Goal: Complete application form

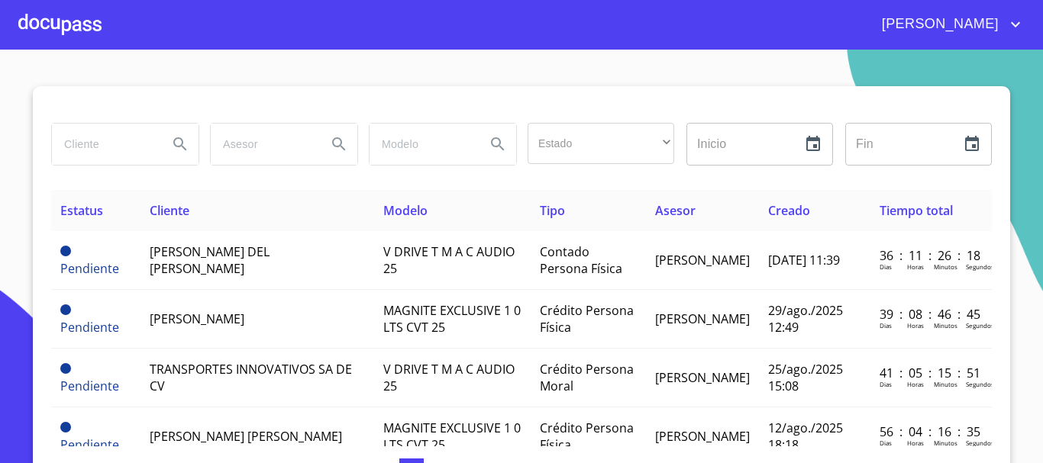
click at [71, 40] on div at bounding box center [59, 24] width 83 height 49
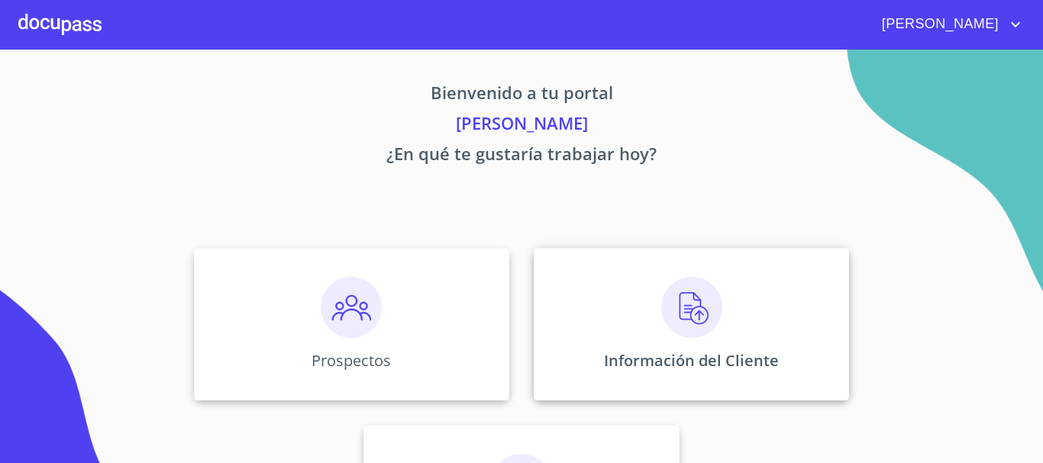
click at [599, 292] on div "Información del Cliente" at bounding box center [691, 324] width 315 height 153
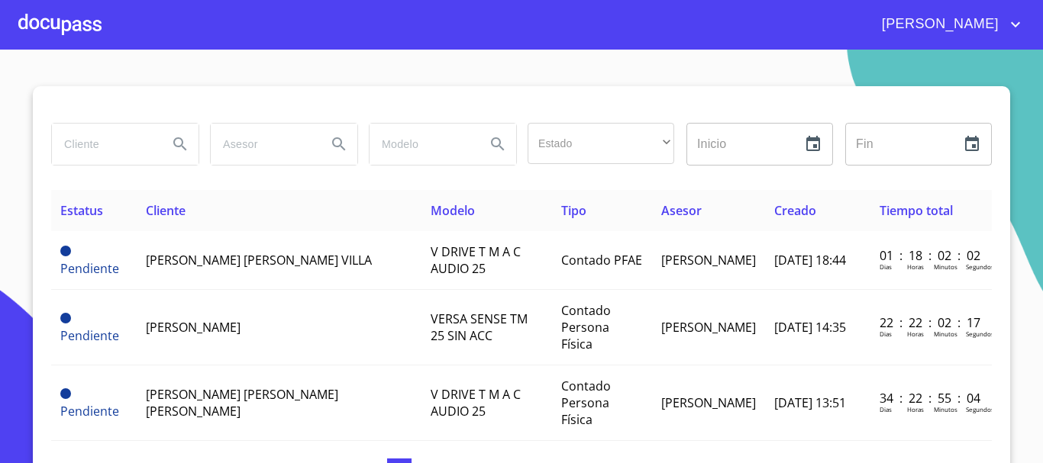
click at [73, 12] on div at bounding box center [59, 24] width 83 height 49
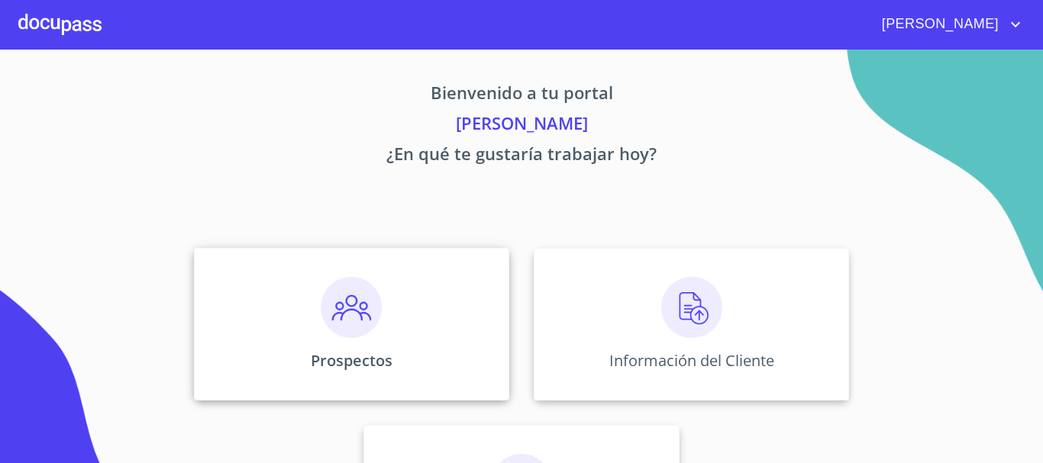
click at [364, 303] on img at bounding box center [351, 307] width 61 height 61
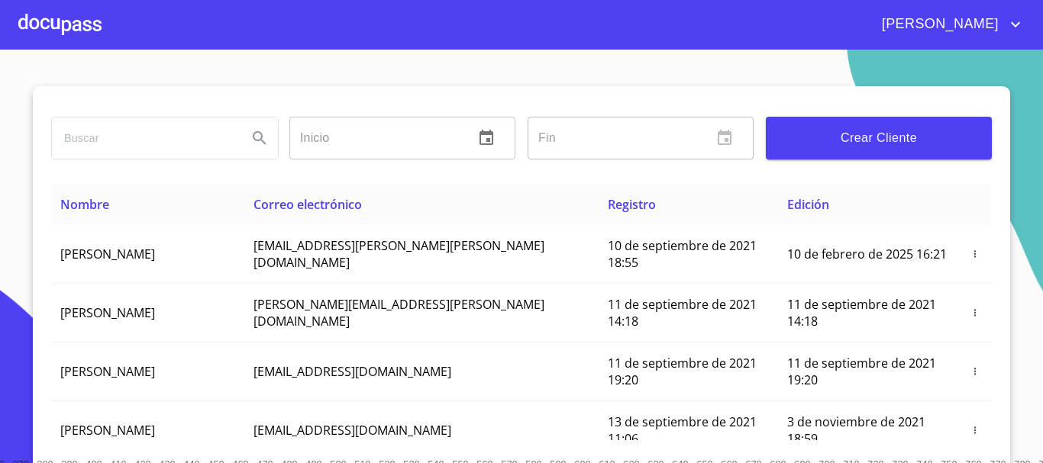
click at [805, 152] on button "Crear Cliente" at bounding box center [879, 138] width 226 height 43
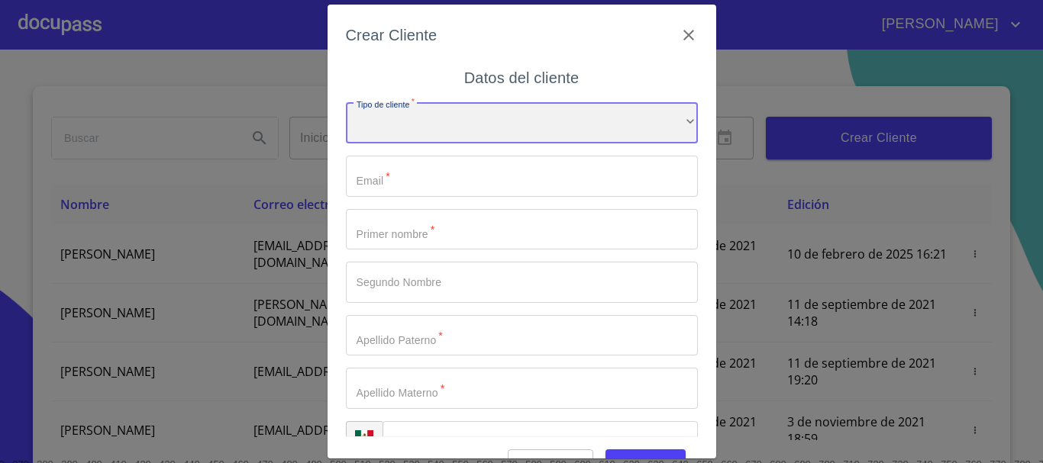
click at [503, 120] on div "​" at bounding box center [522, 122] width 352 height 41
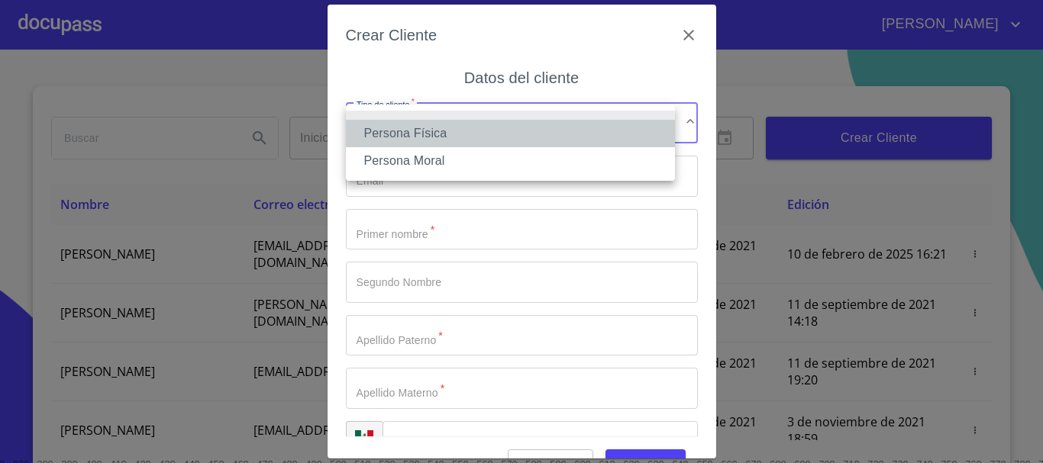
click at [407, 126] on li "Persona Física" at bounding box center [510, 133] width 329 height 27
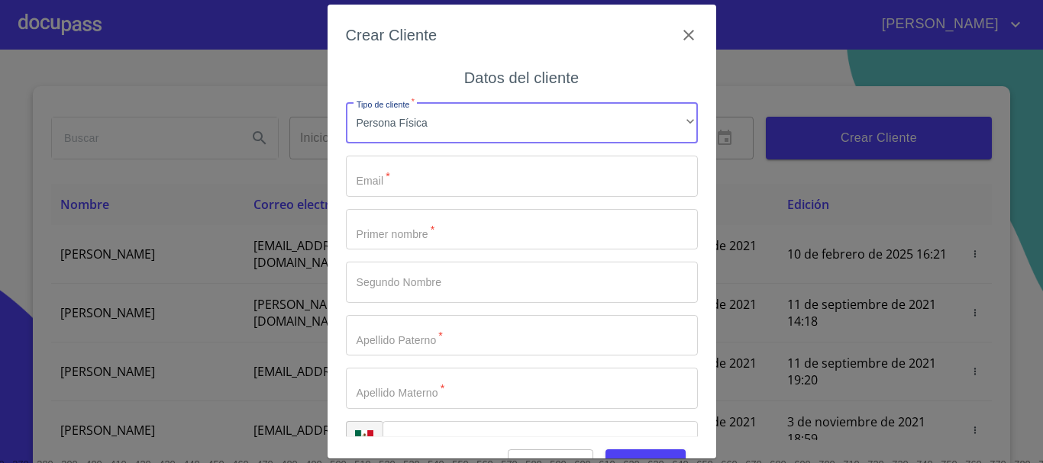
click at [430, 170] on input "Tipo de cliente   *" at bounding box center [522, 176] width 352 height 41
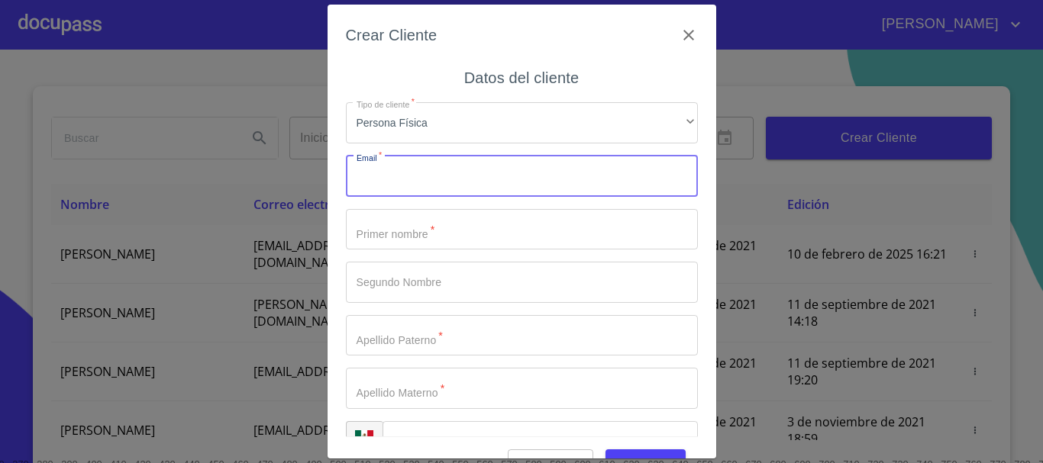
paste input "[EMAIL_ADDRESS][DOMAIN_NAME]"
type input "[EMAIL_ADDRESS][DOMAIN_NAME]"
click at [382, 234] on input "Tipo de cliente   *" at bounding box center [522, 229] width 352 height 41
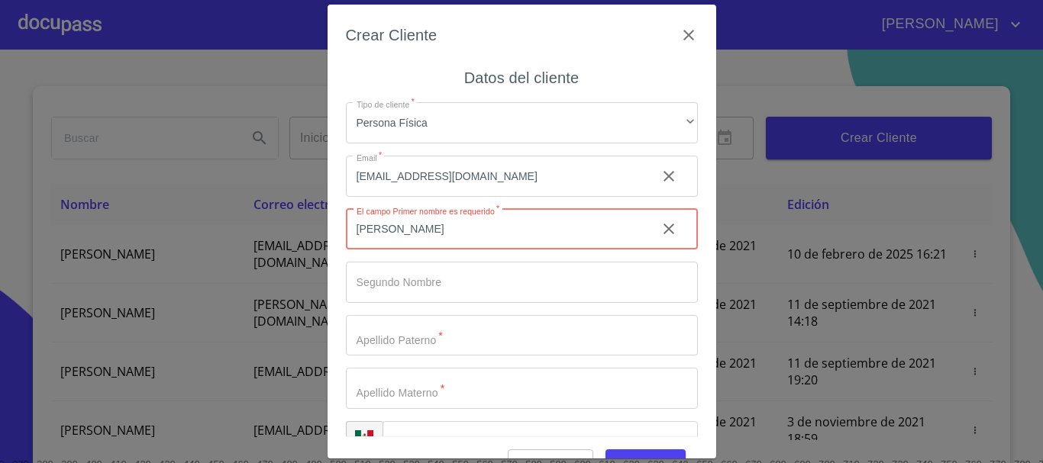
type input "[PERSON_NAME]"
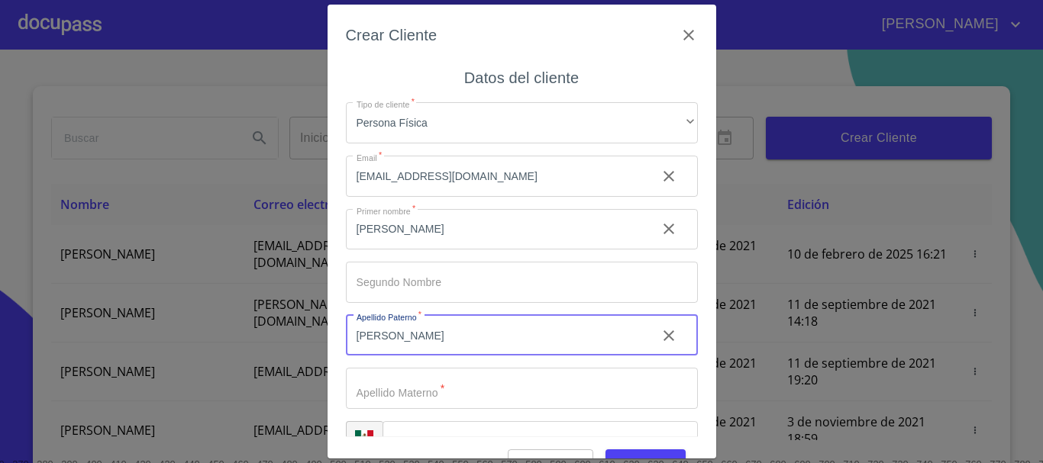
type input "[PERSON_NAME]"
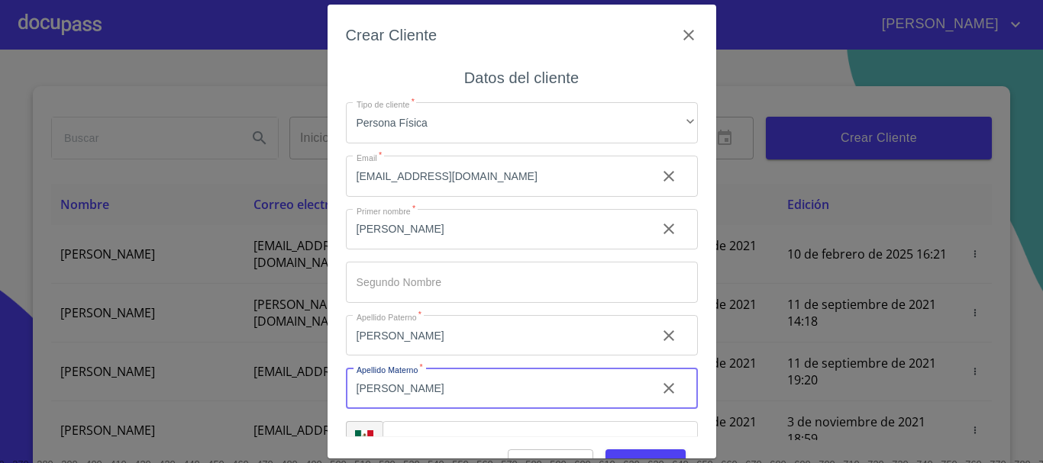
type input "[PERSON_NAME]"
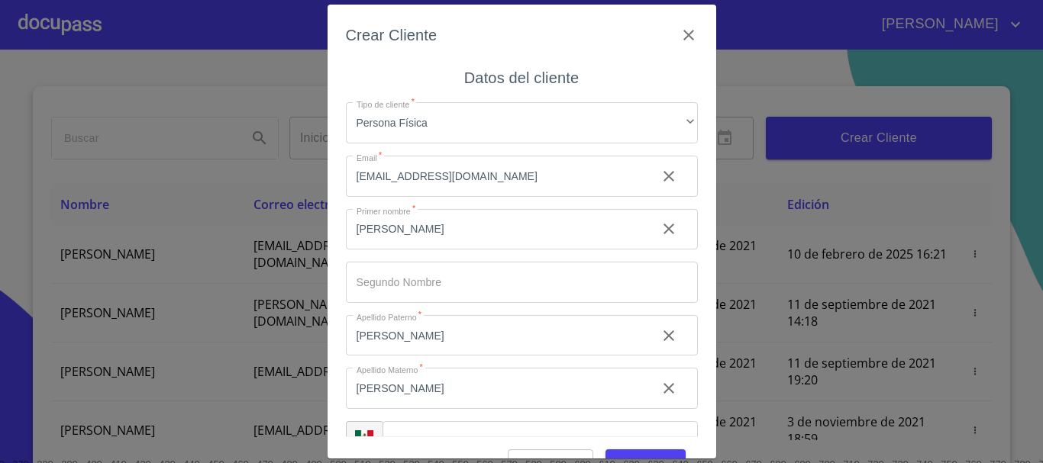
click at [498, 49] on div "Crear Cliente" at bounding box center [522, 44] width 352 height 43
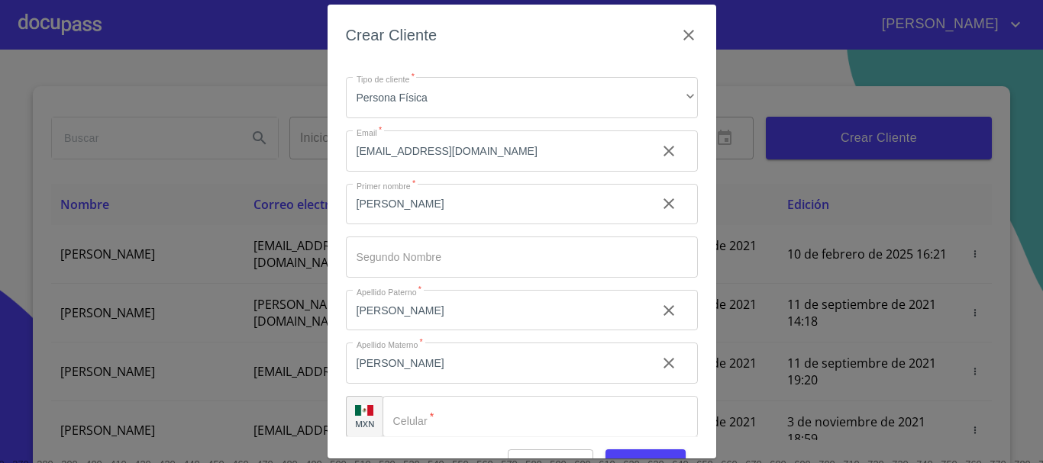
scroll to position [38, 0]
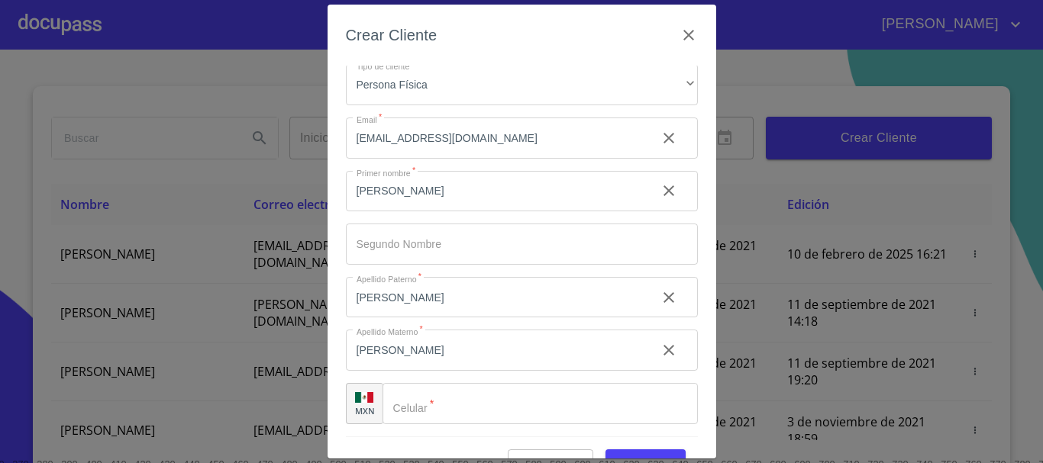
click at [458, 405] on input "Tipo de cliente   *" at bounding box center [539, 403] width 315 height 41
paste input "[PHONE_NUMBER]"
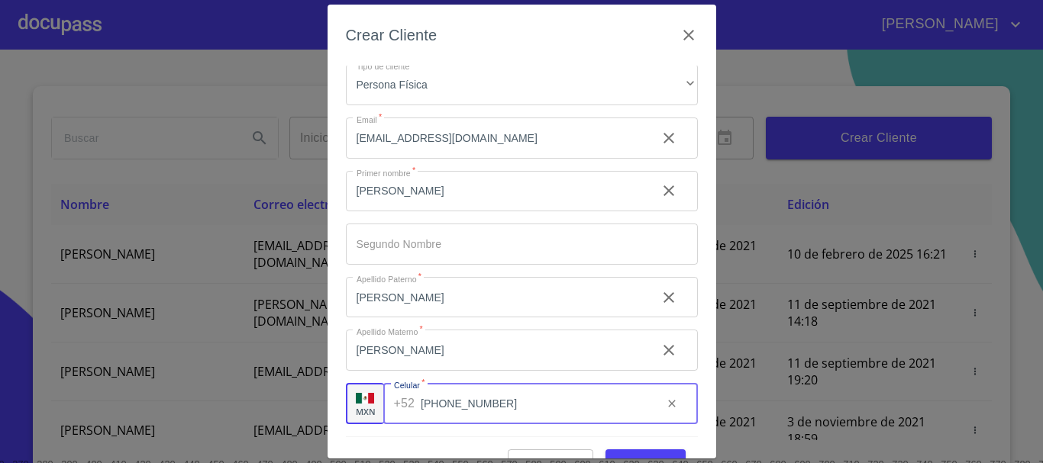
scroll to position [37, 0]
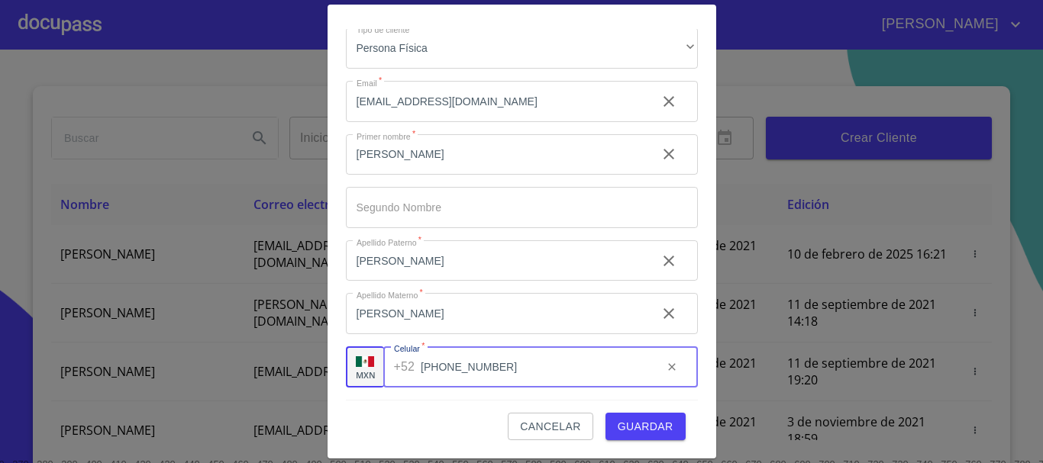
type input "[PHONE_NUMBER]"
click at [636, 424] on span "Guardar" at bounding box center [646, 427] width 56 height 19
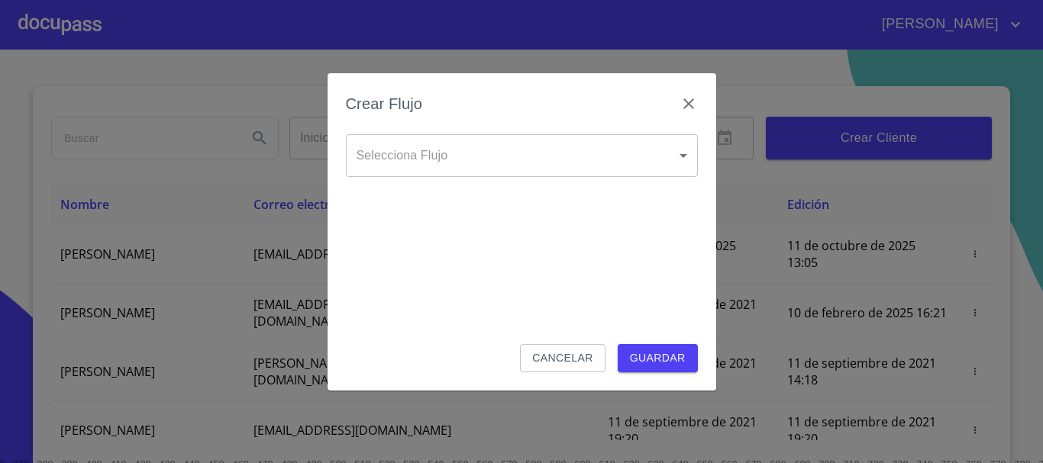
click at [543, 155] on body "[PERSON_NAME] ​ Fin ​ Crear Cliente Nombre Correo electrónico Registro Edición …" at bounding box center [521, 231] width 1043 height 463
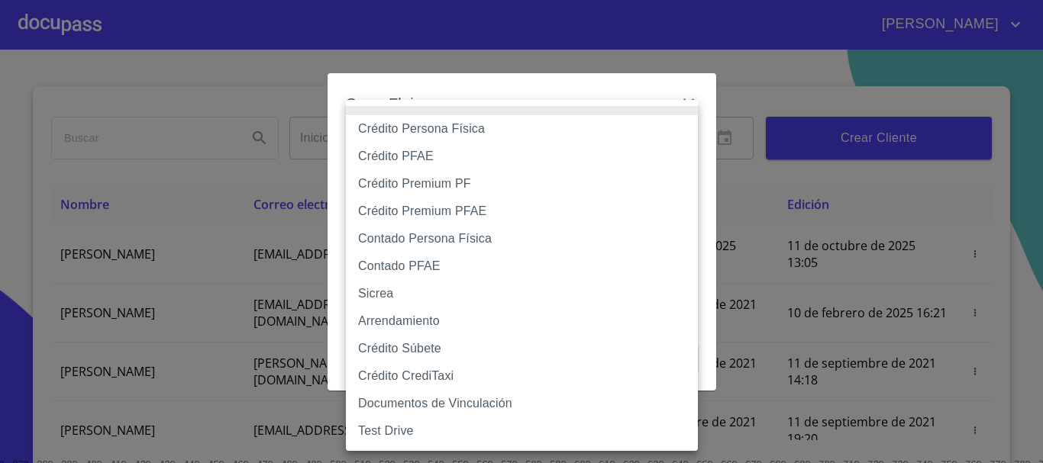
click at [450, 133] on li "Crédito Persona Física" at bounding box center [522, 128] width 352 height 27
type input "6009fb3c7d1714eb8809aa97"
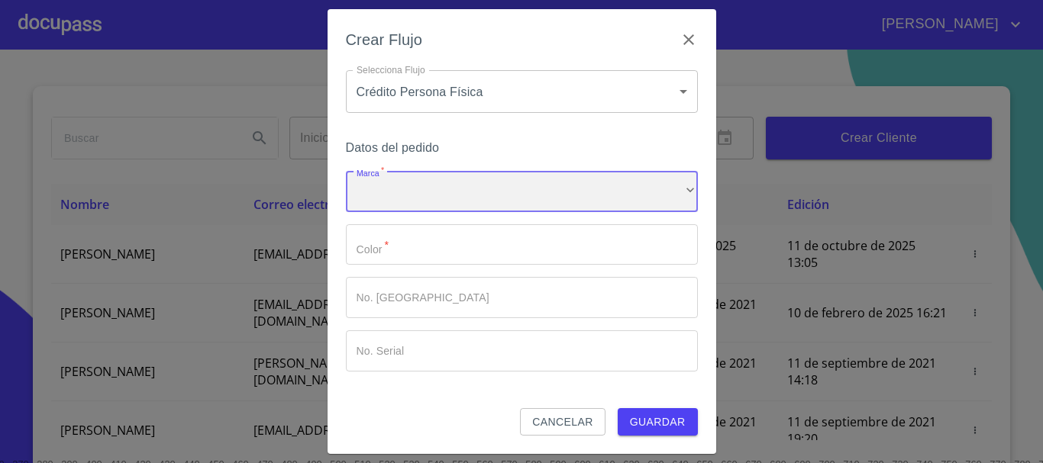
click at [406, 207] on div "​" at bounding box center [522, 191] width 352 height 41
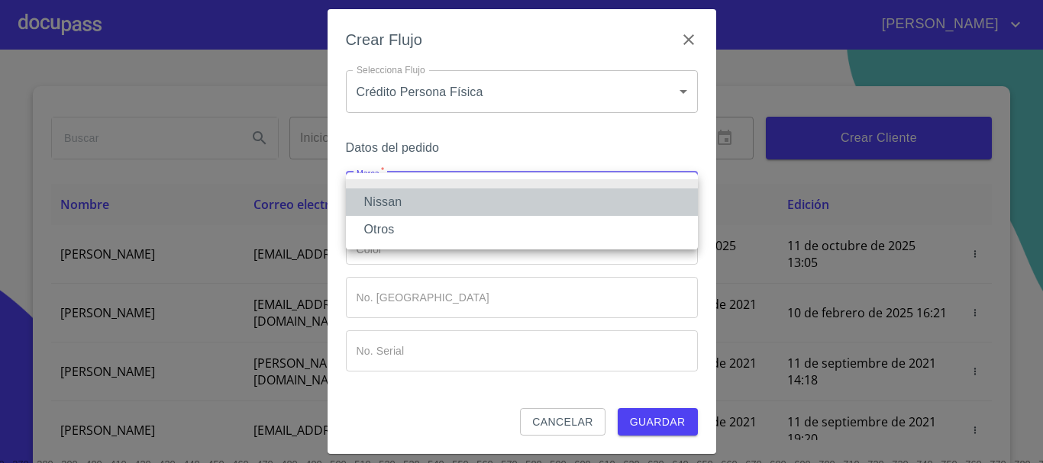
click at [406, 207] on li "Nissan" at bounding box center [522, 202] width 352 height 27
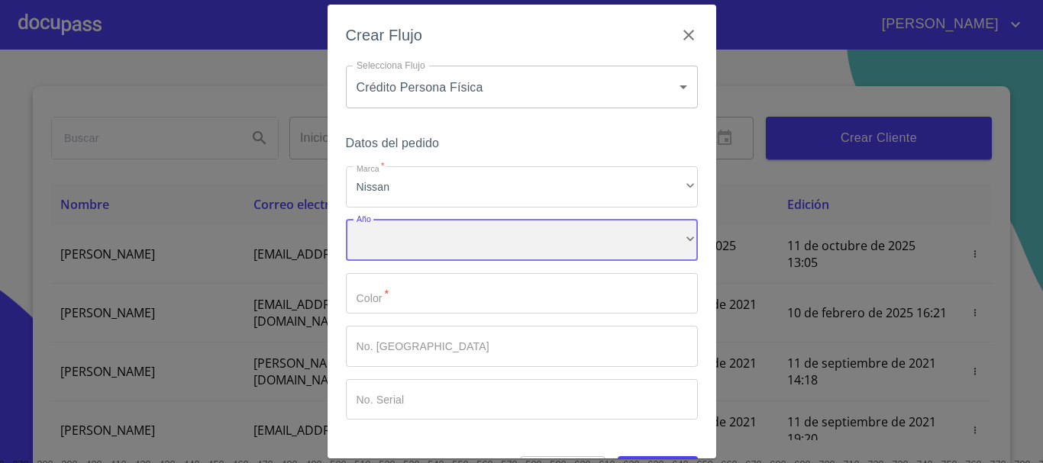
click at [403, 231] on div "​" at bounding box center [522, 240] width 352 height 41
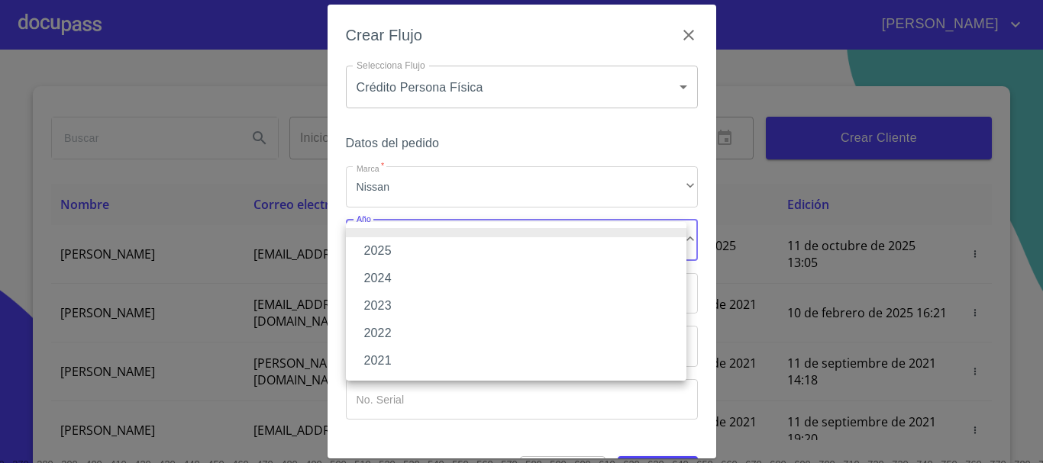
click at [398, 249] on li "2025" at bounding box center [516, 250] width 340 height 27
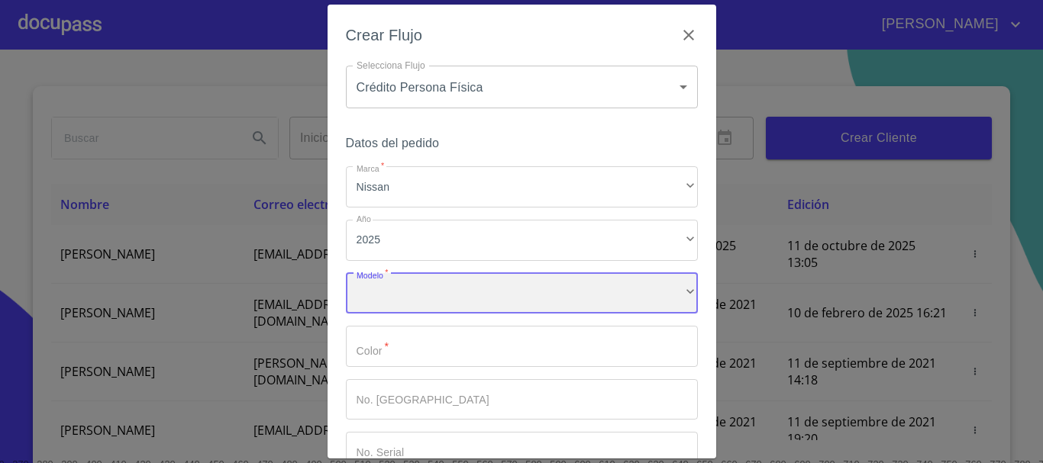
click at [405, 290] on div "​" at bounding box center [522, 293] width 352 height 41
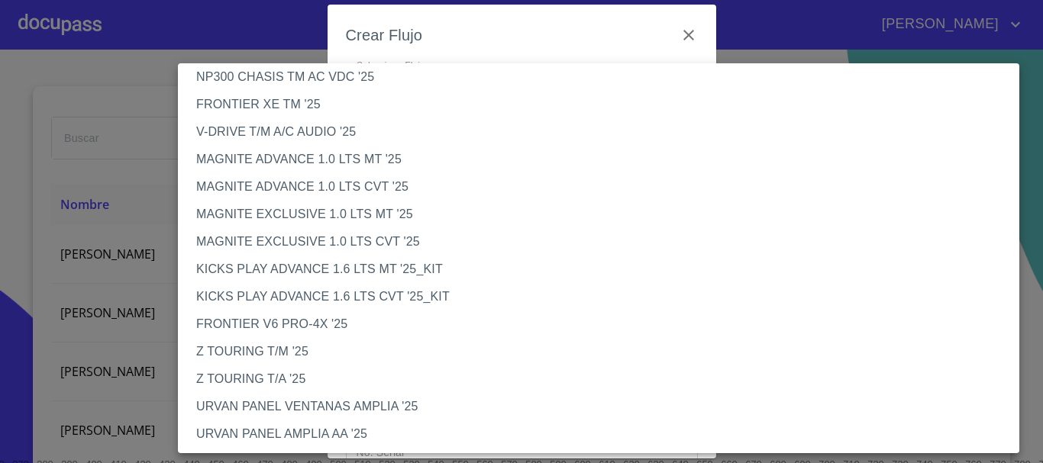
scroll to position [0, 0]
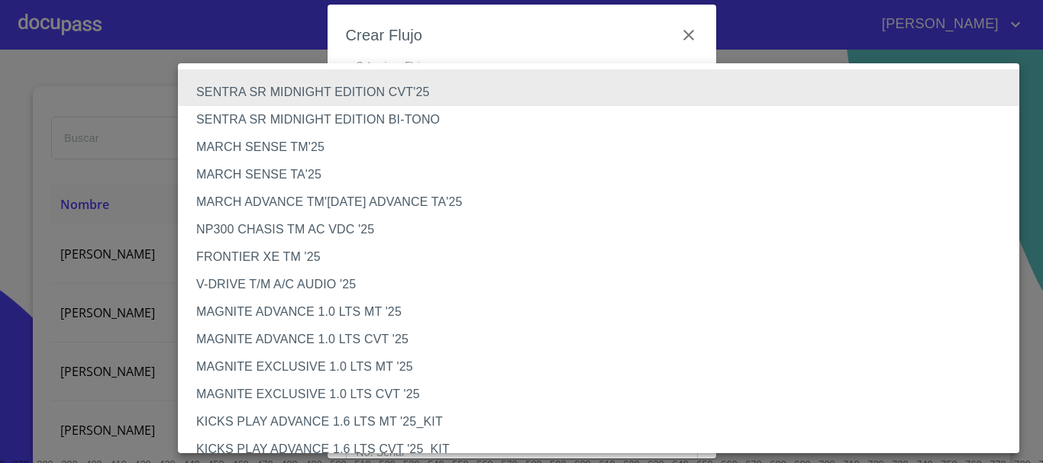
click at [296, 123] on li "SENTRA SR MIDNIGHT EDITION BI-TONO" at bounding box center [604, 119] width 853 height 27
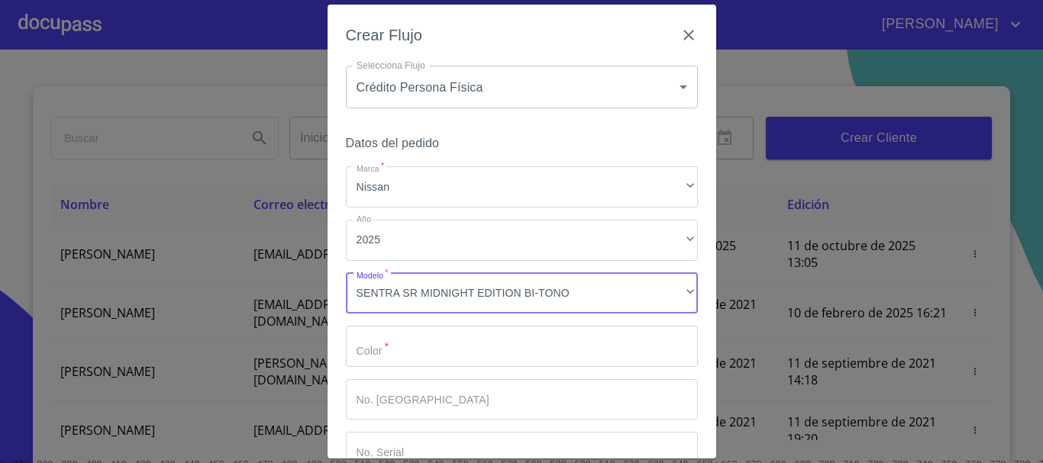
click at [401, 352] on input "Marca   *" at bounding box center [522, 346] width 352 height 41
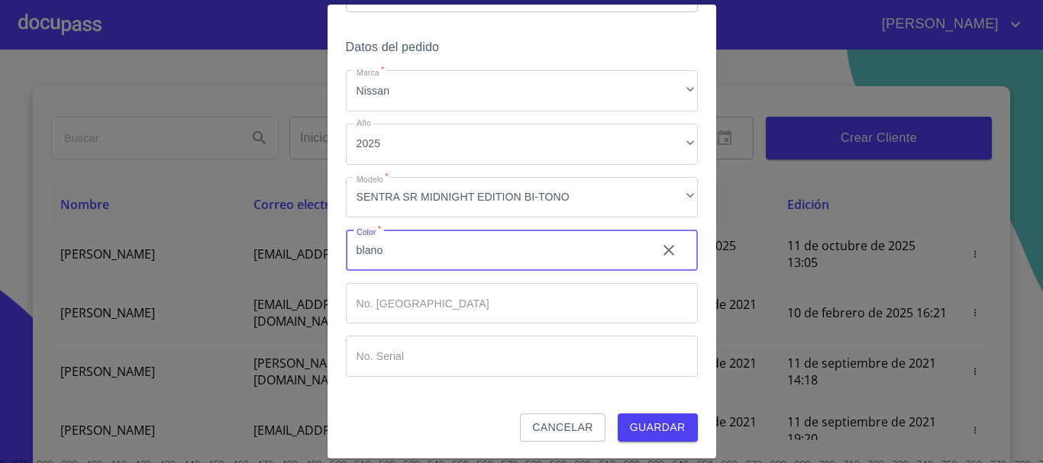
scroll to position [98, 0]
type input "blano"
click at [640, 432] on span "Guardar" at bounding box center [658, 426] width 56 height 19
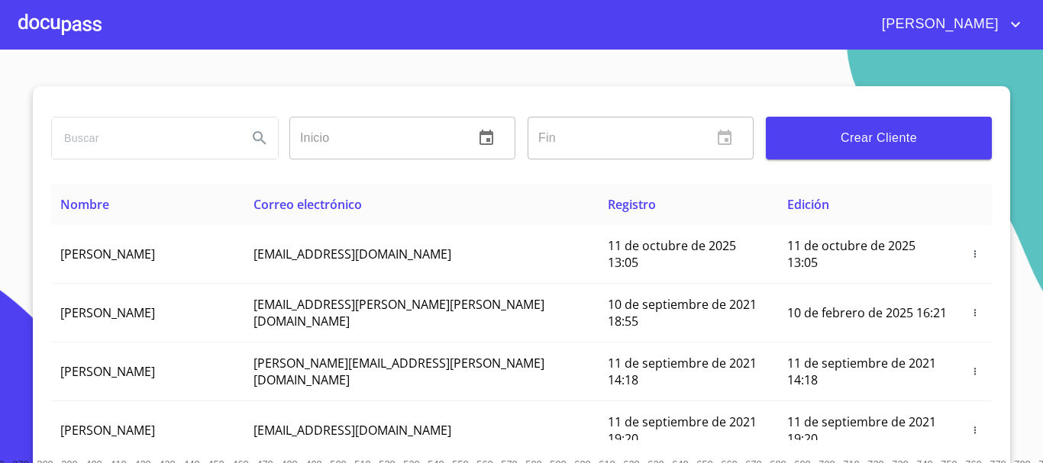
click at [79, 29] on div at bounding box center [59, 24] width 83 height 49
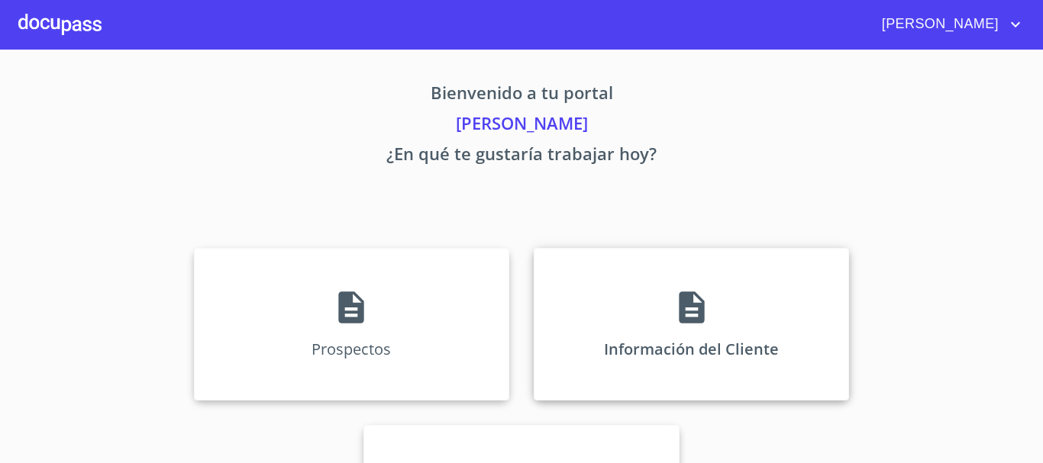
click at [720, 340] on div "Información del Cliente" at bounding box center [691, 324] width 315 height 153
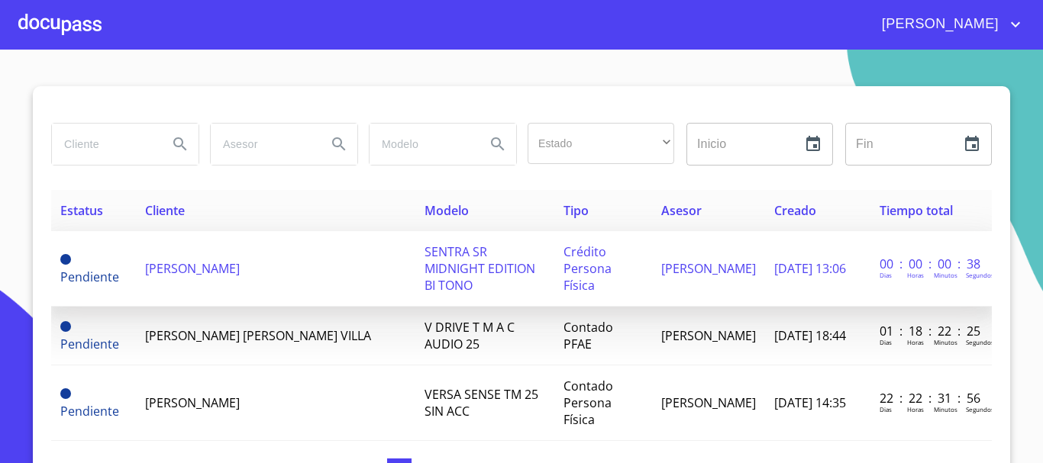
click at [240, 260] on span "[PERSON_NAME]" at bounding box center [192, 268] width 95 height 17
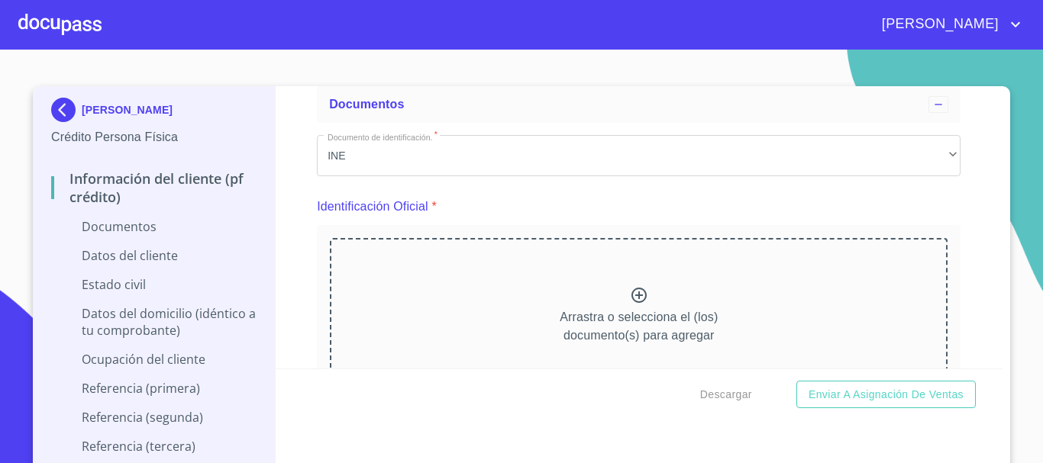
scroll to position [153, 0]
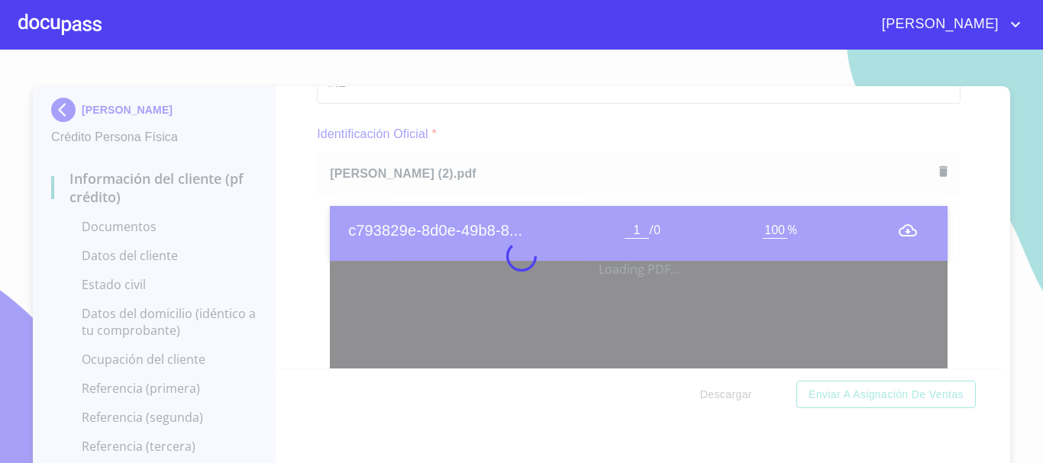
click at [295, 243] on div at bounding box center [521, 257] width 1043 height 414
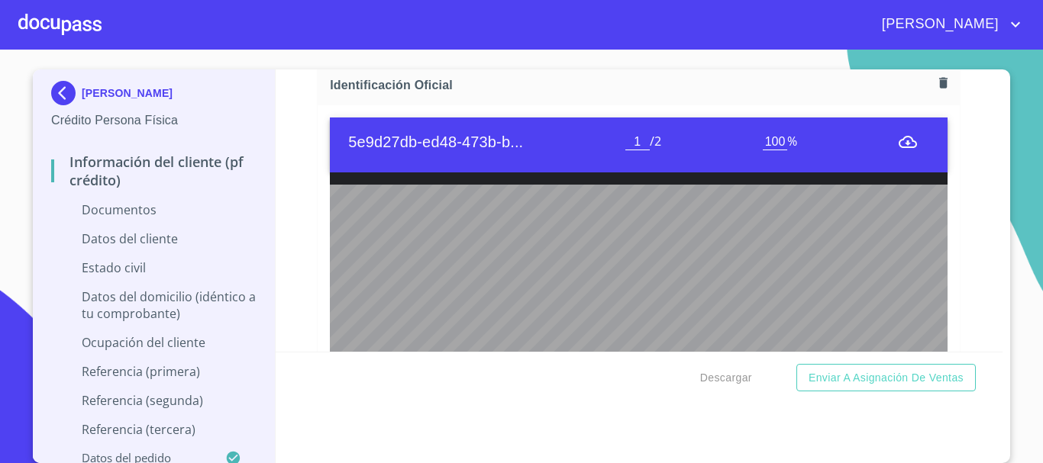
scroll to position [305, 0]
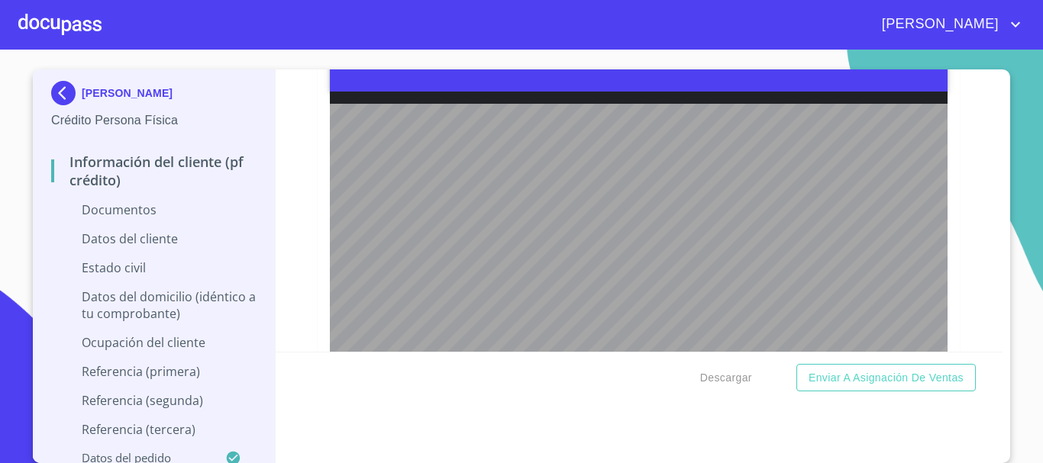
click at [289, 198] on div "Información del cliente (PF crédito) Documentos Documento de identificación.   …" at bounding box center [639, 210] width 727 height 282
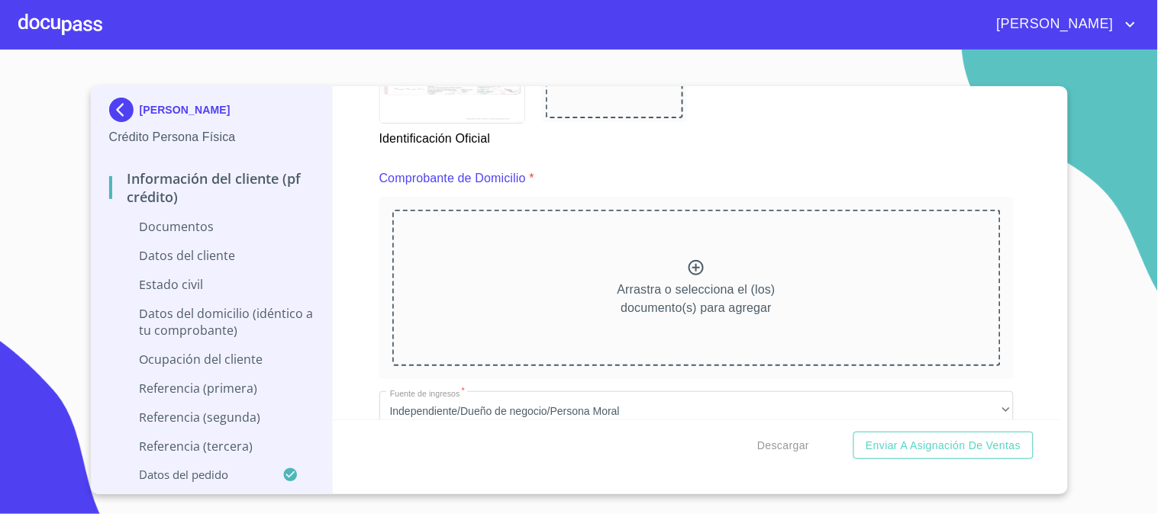
scroll to position [763, 0]
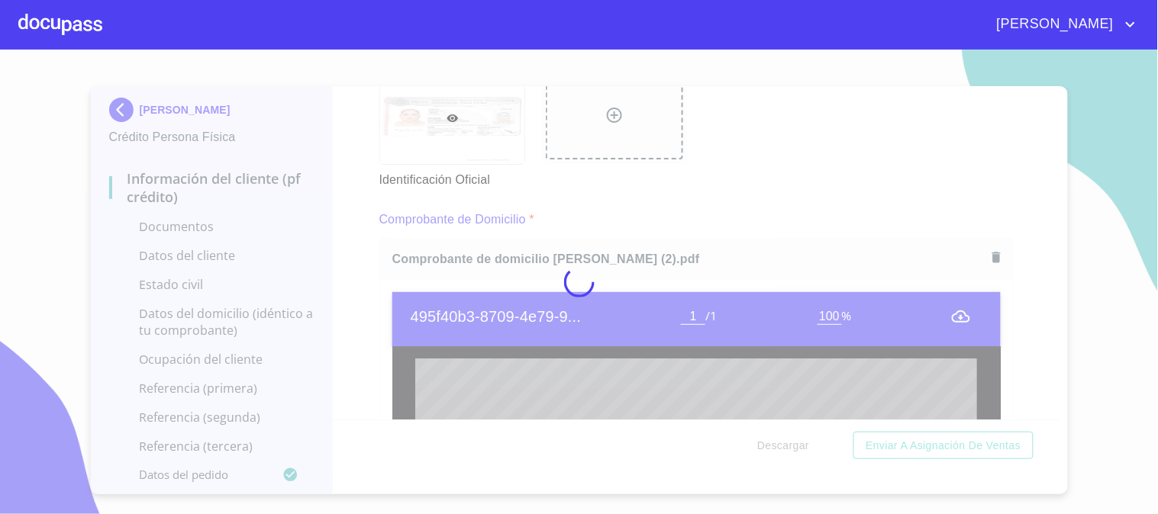
click at [372, 291] on div at bounding box center [579, 282] width 1158 height 465
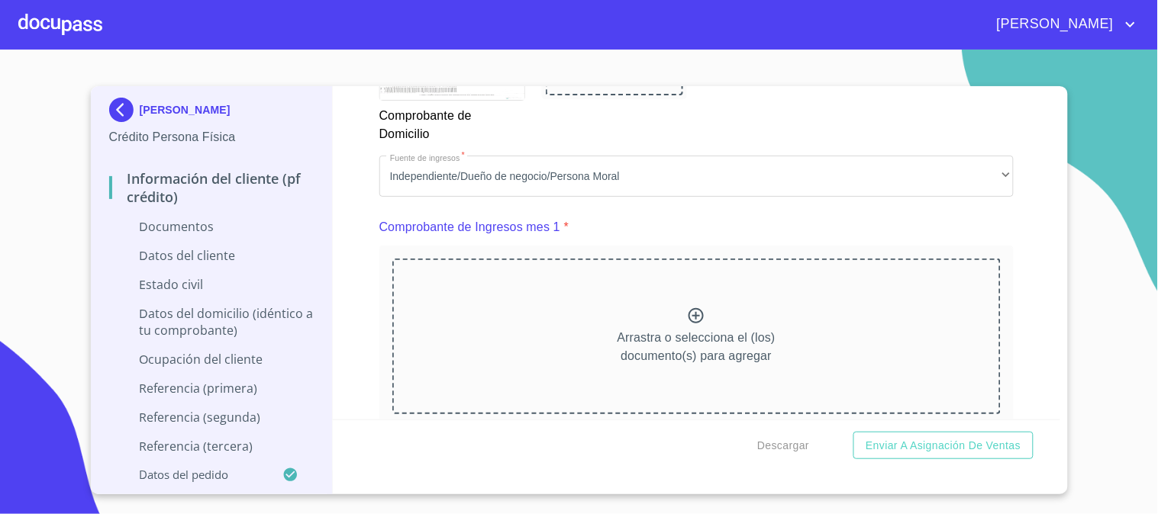
scroll to position [1611, 0]
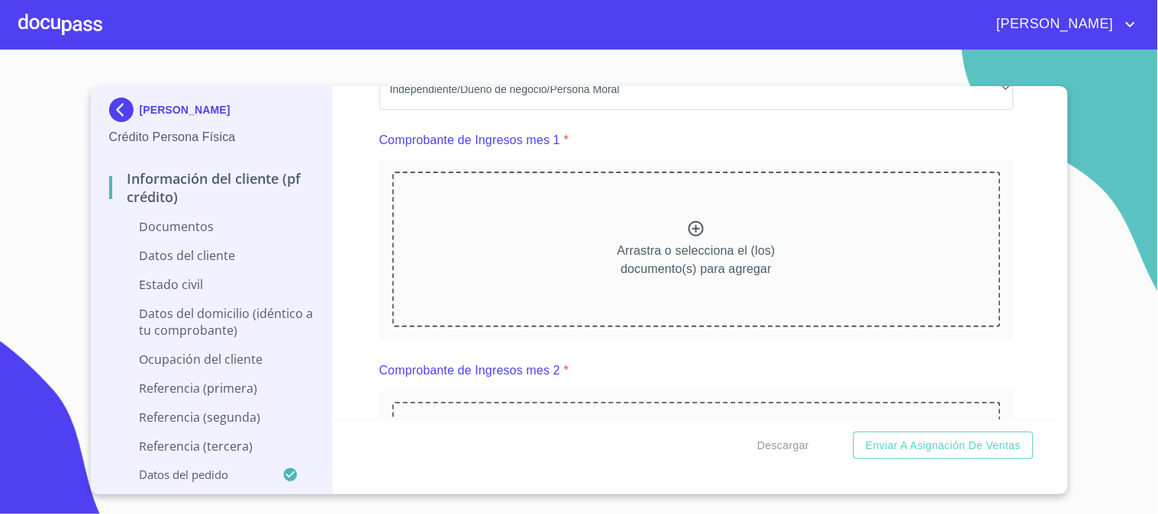
click at [672, 235] on div "Arrastra o selecciona el (los) documento(s) para agregar" at bounding box center [696, 250] width 608 height 156
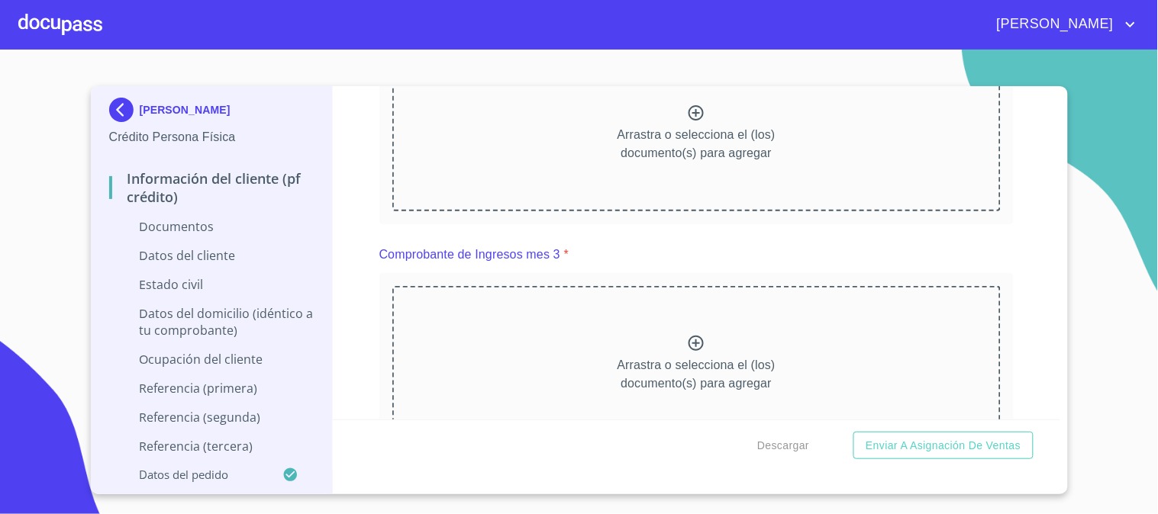
scroll to position [2035, 0]
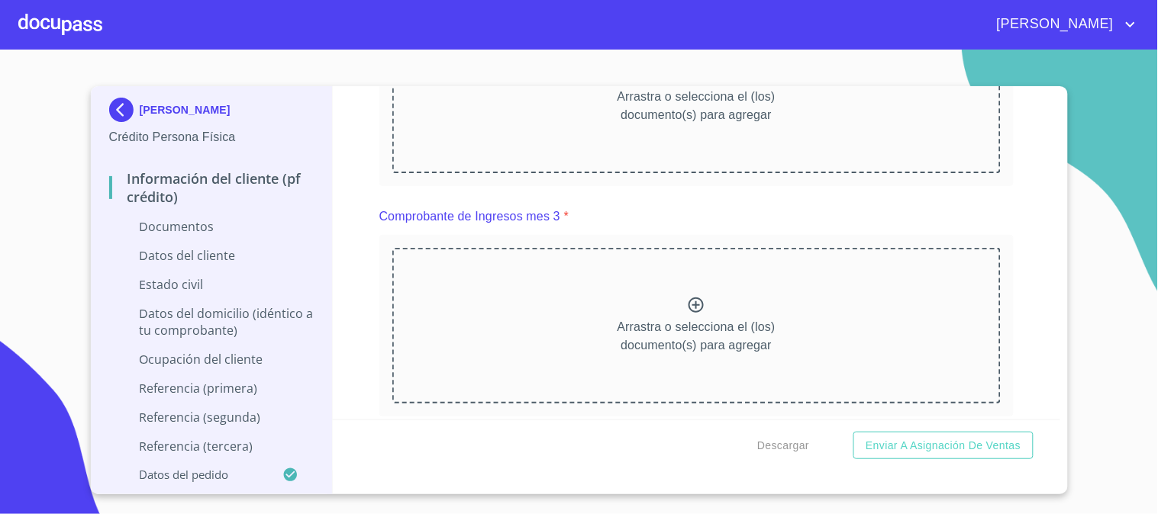
click at [830, 173] on div "Arrastra o selecciona el (los) documento(s) para agregar" at bounding box center [696, 95] width 608 height 156
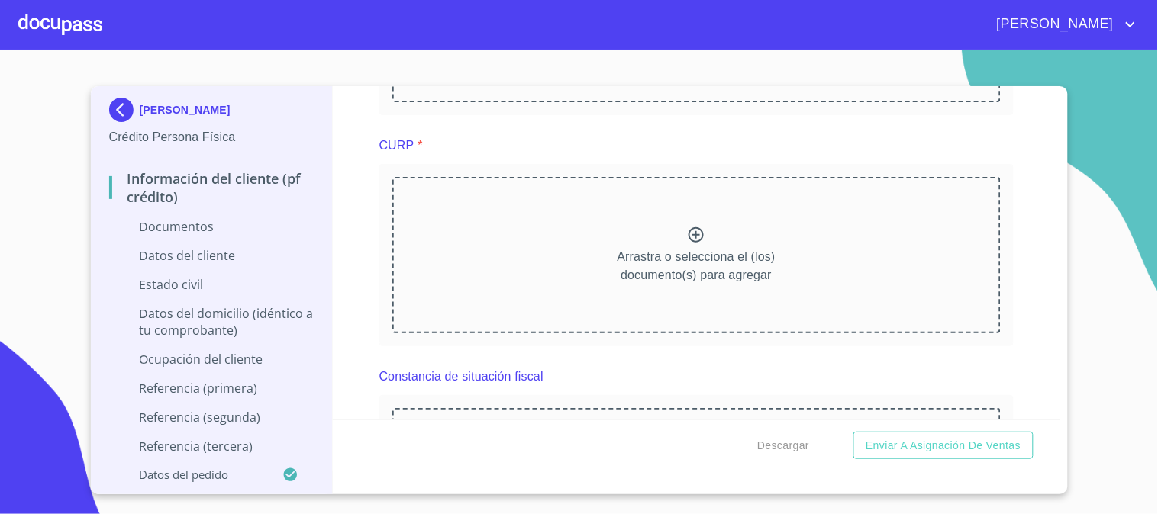
scroll to position [2459, 0]
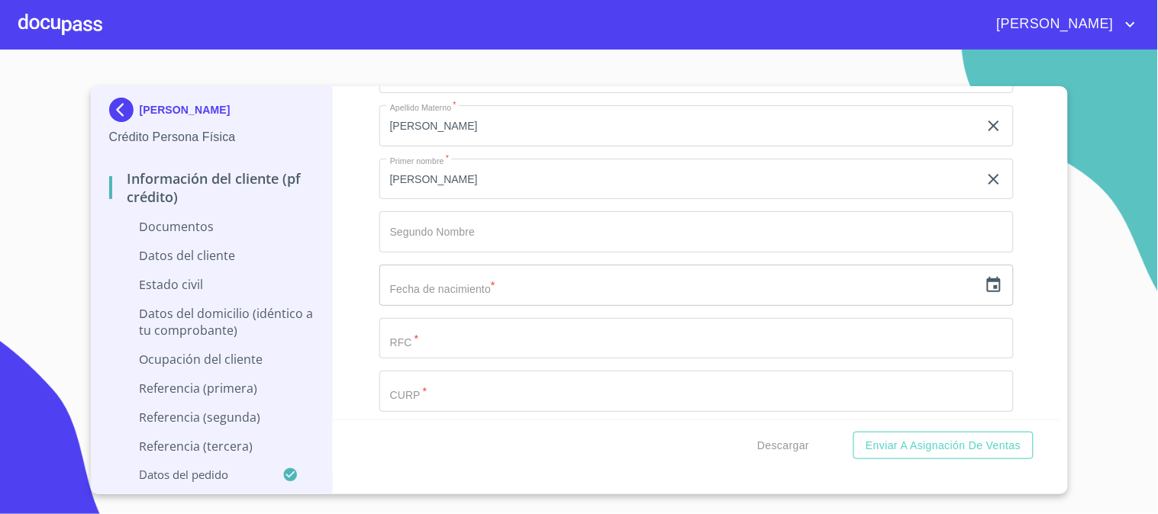
scroll to position [3053, 0]
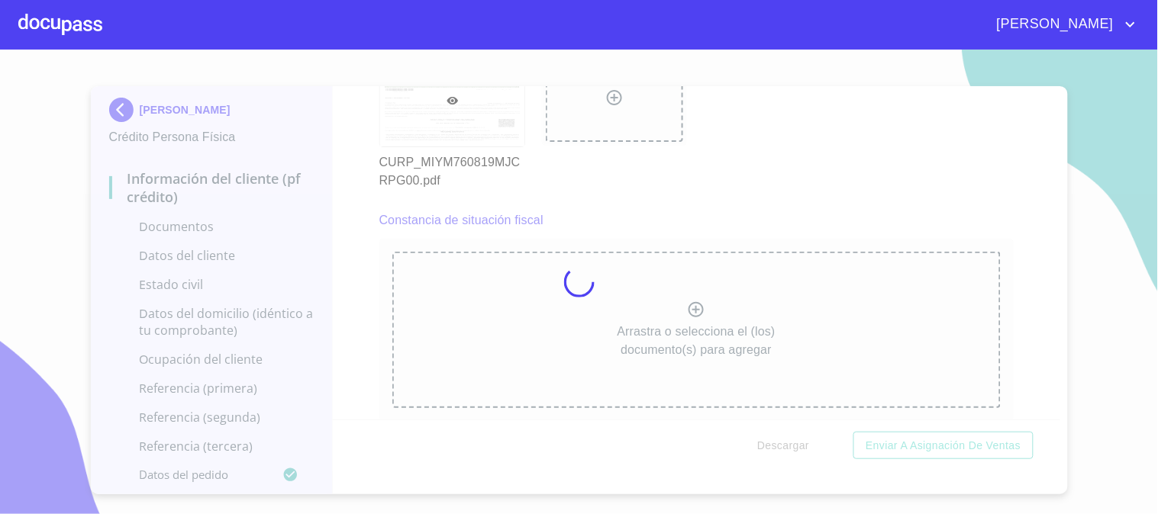
click at [339, 246] on div at bounding box center [579, 282] width 1158 height 465
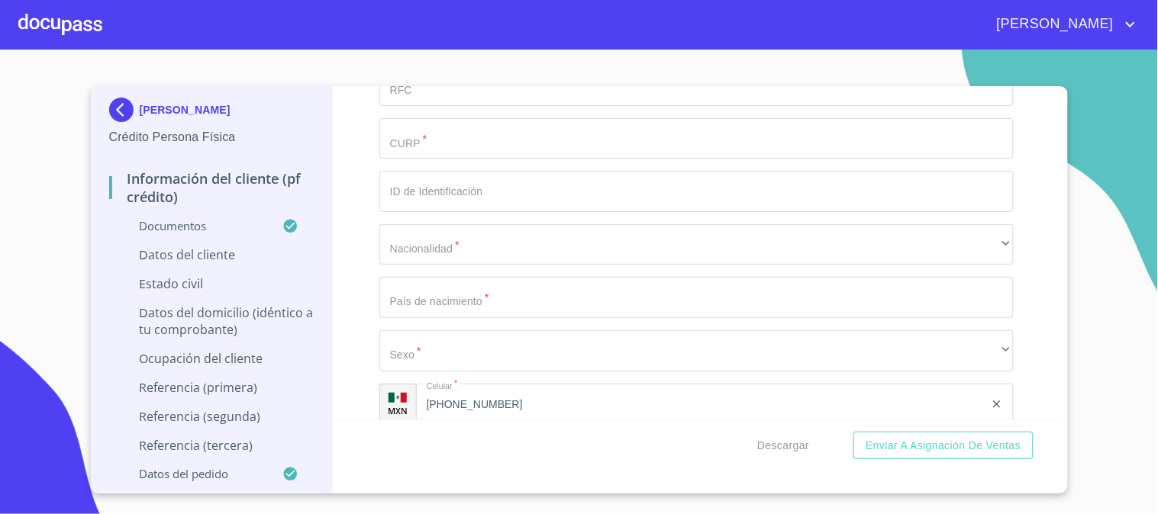
scroll to position [3731, 0]
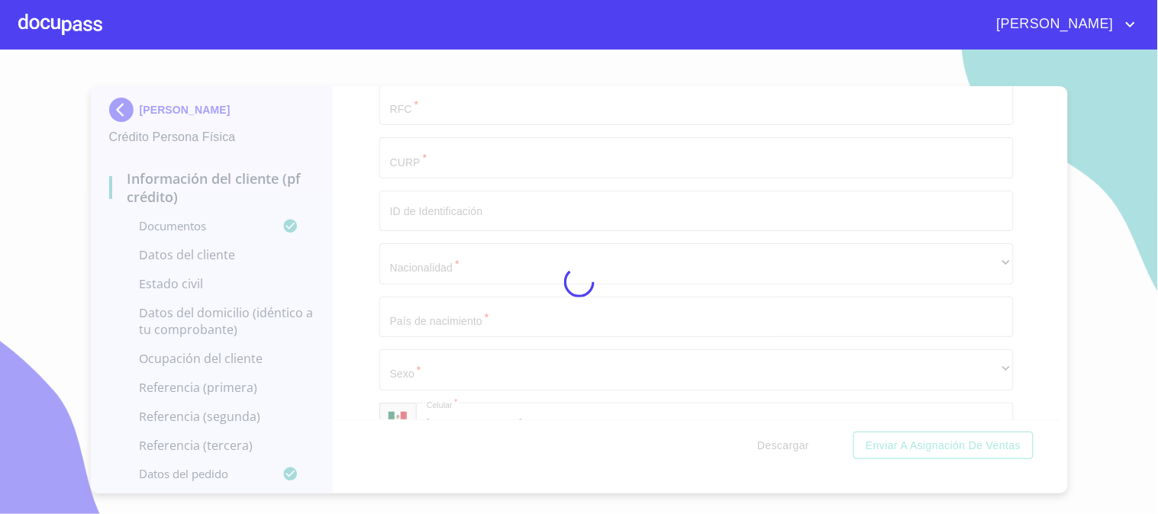
click at [353, 309] on div at bounding box center [579, 282] width 1158 height 465
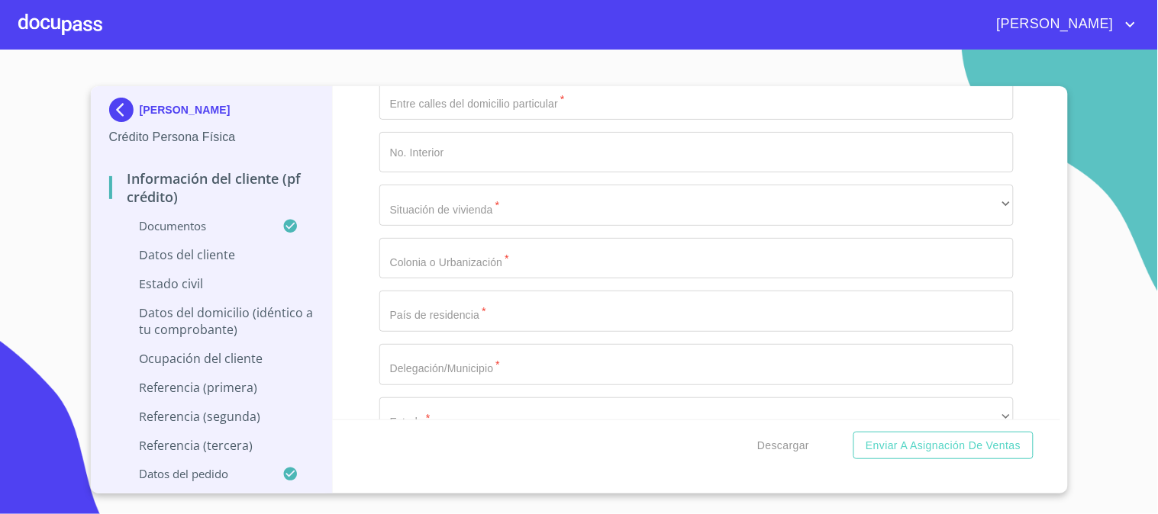
scroll to position [4410, 0]
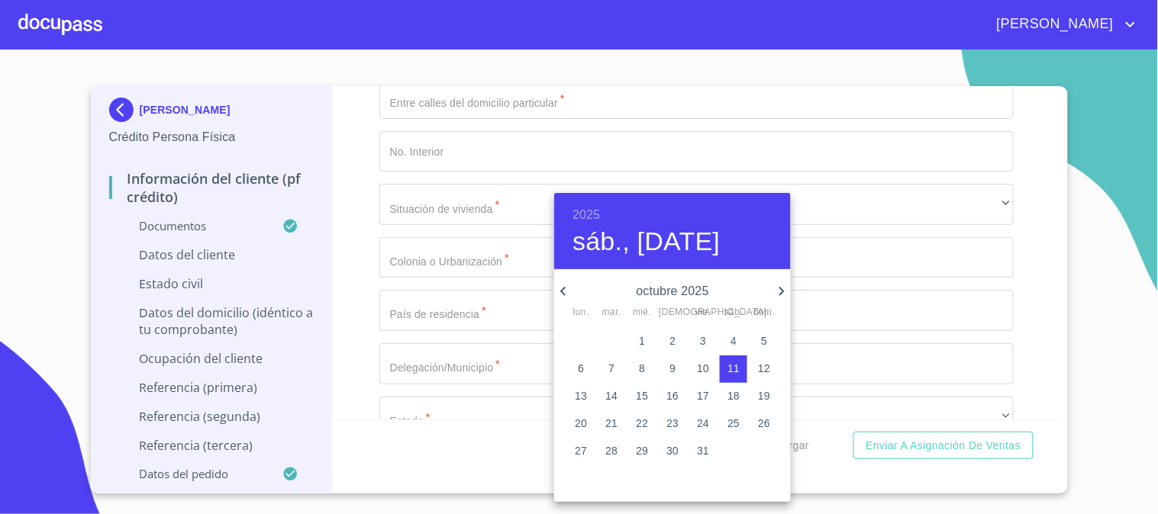
click at [588, 205] on h6 "2025" at bounding box center [585, 215] width 27 height 21
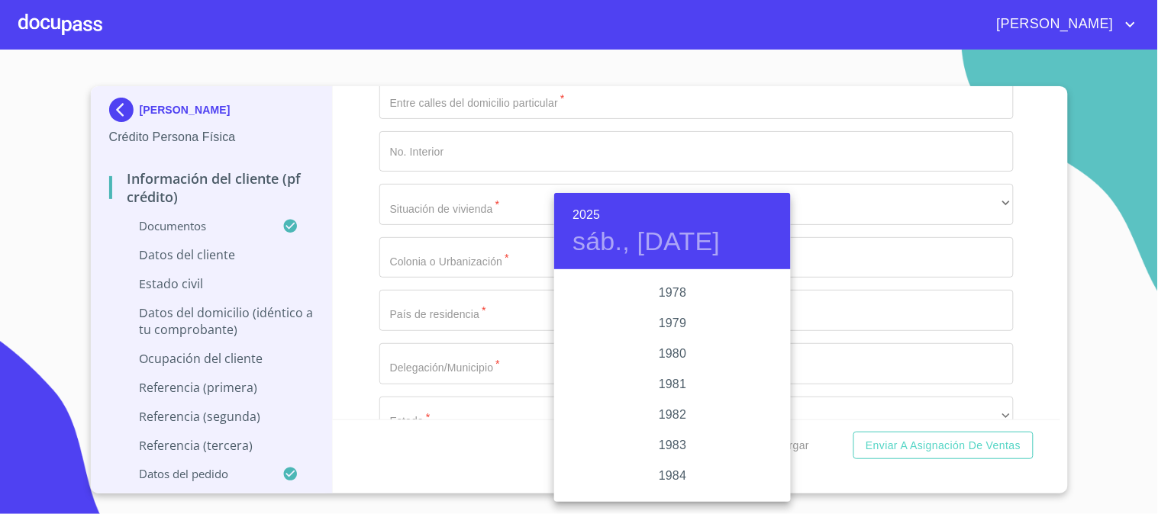
scroll to position [1435, 0]
click at [668, 406] on div "1976" at bounding box center [672, 409] width 237 height 31
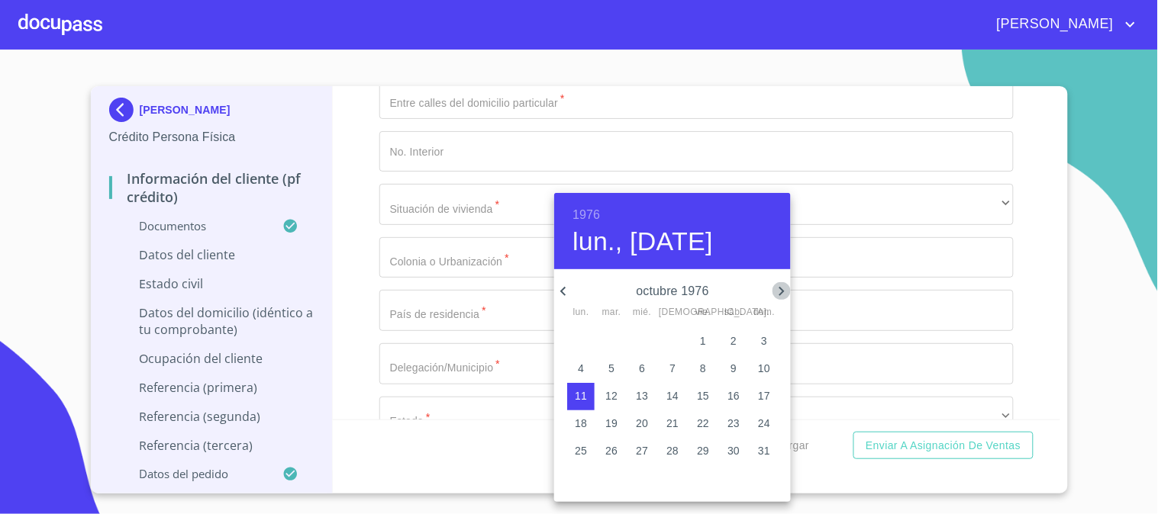
click at [776, 289] on icon "button" at bounding box center [781, 291] width 18 height 18
click at [560, 293] on icon "button" at bounding box center [563, 291] width 18 height 18
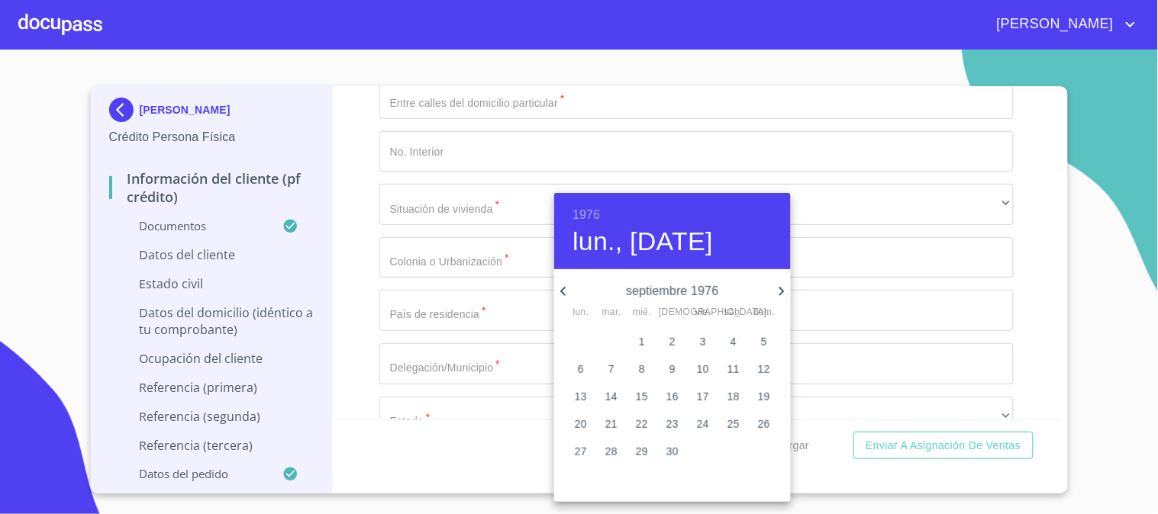
click at [560, 293] on icon "button" at bounding box center [563, 291] width 18 height 18
click at [664, 421] on span "19" at bounding box center [672, 423] width 27 height 15
type input "19 de ago. de 1976"
click at [370, 334] on div at bounding box center [579, 257] width 1158 height 514
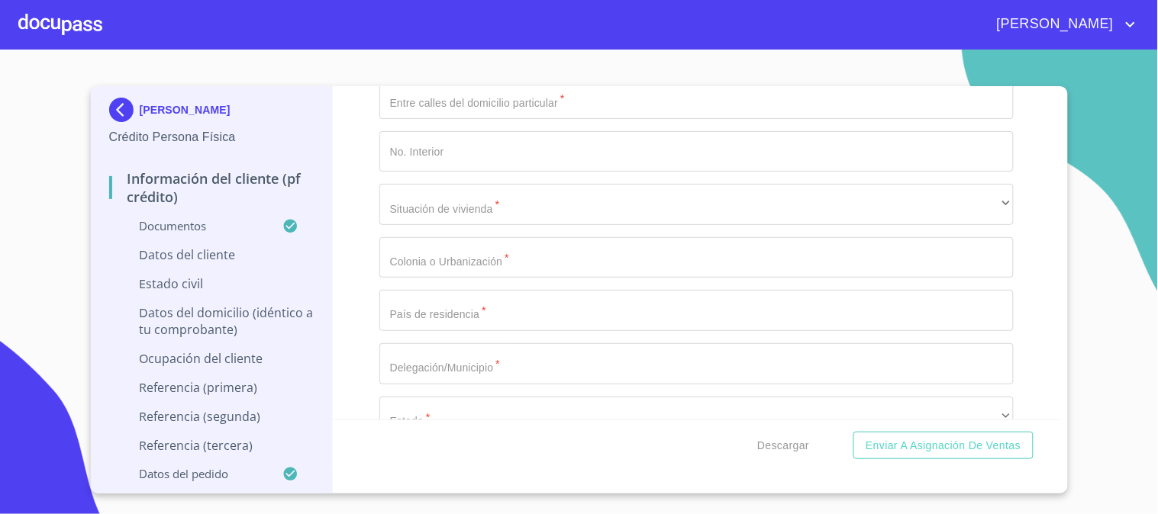
paste input "MIYM760819"
type input "MIYM760819E47"
paste input "MIYM760819MJCRPG00"
type input "MIYM760819MJCRPG00"
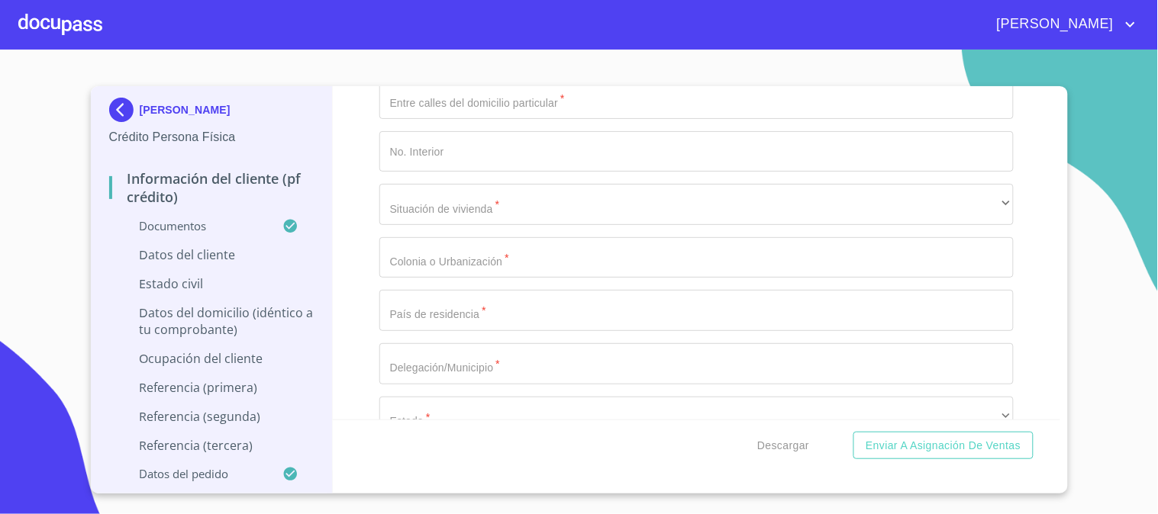
click at [360, 353] on div "Información del cliente (PF crédito) Documentos Documento de identificación.   …" at bounding box center [696, 253] width 727 height 334
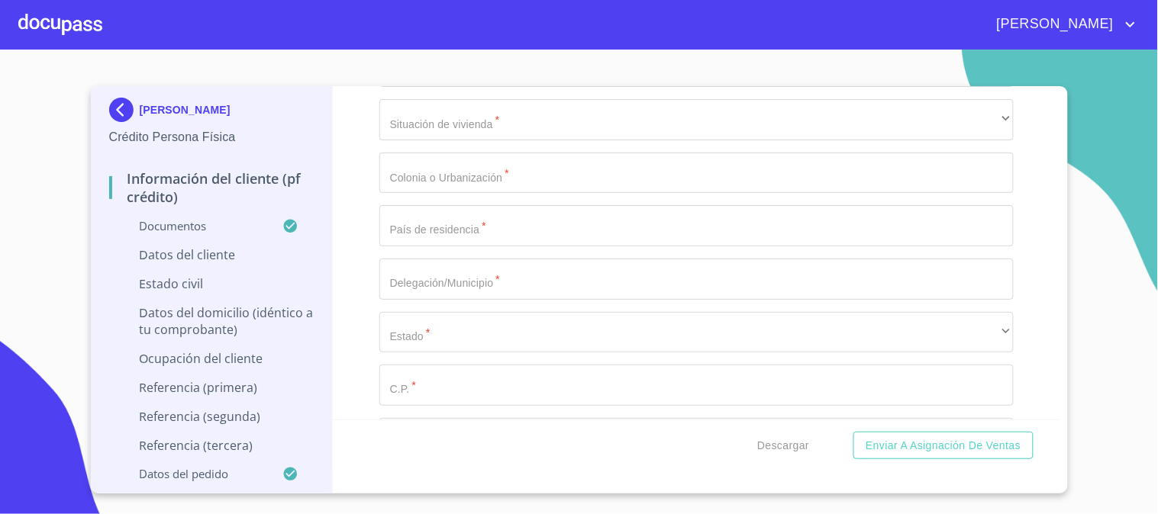
drag, startPoint x: 448, startPoint y: 307, endPoint x: 89, endPoint y: 203, distance: 374.2
type input "2410864359"
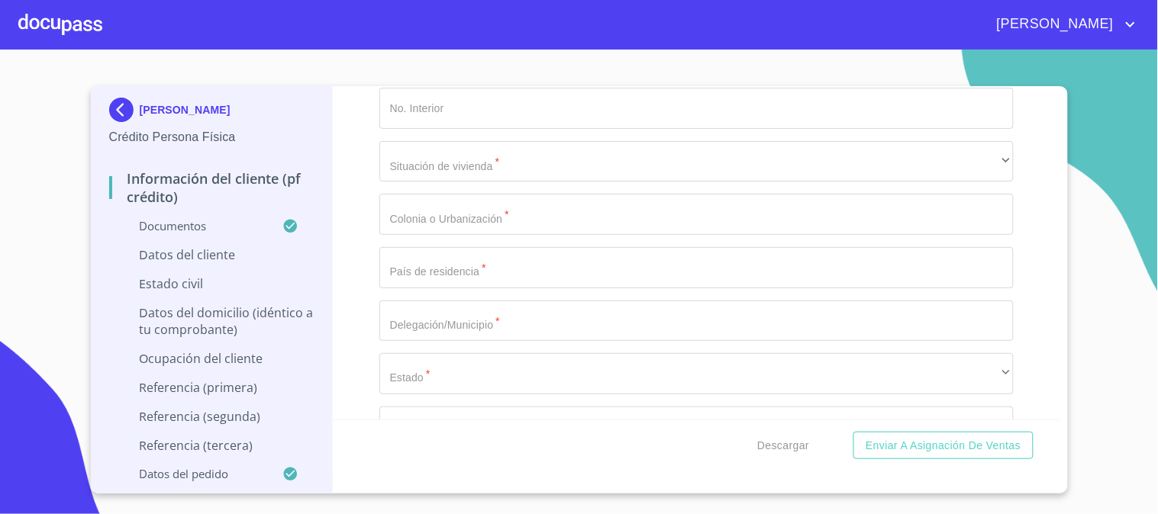
type input "m"
type input "[GEOGRAPHIC_DATA]"
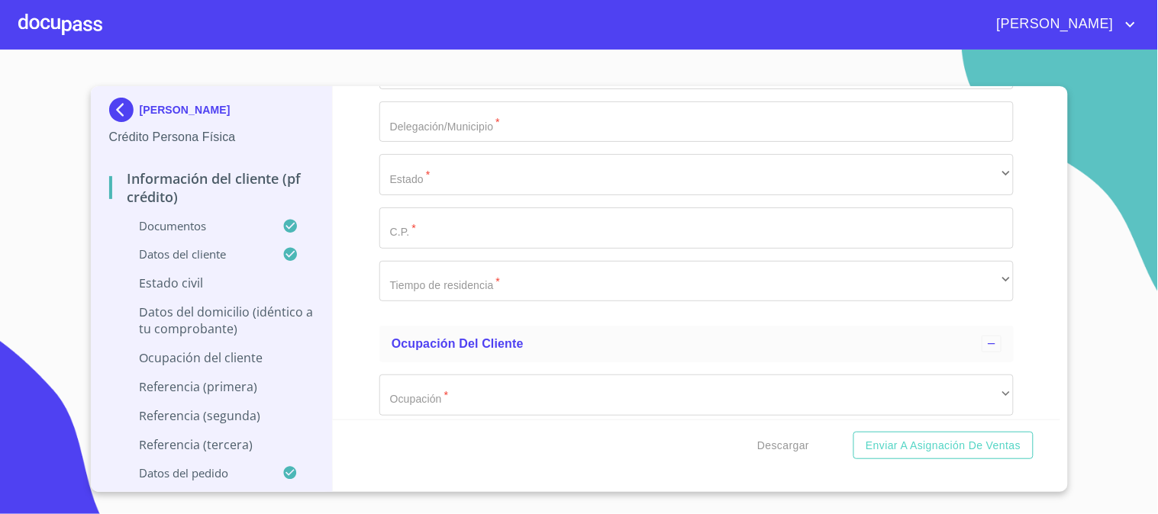
click at [376, 302] on div "Información del cliente (PF crédito) Documentos Documento de identificación.   …" at bounding box center [696, 253] width 727 height 334
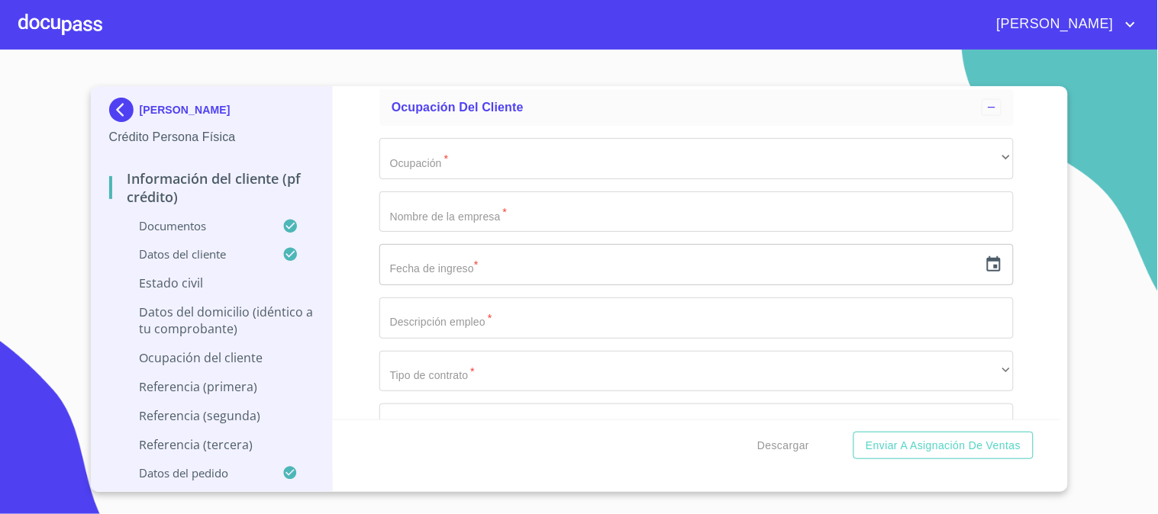
scroll to position [4959, 0]
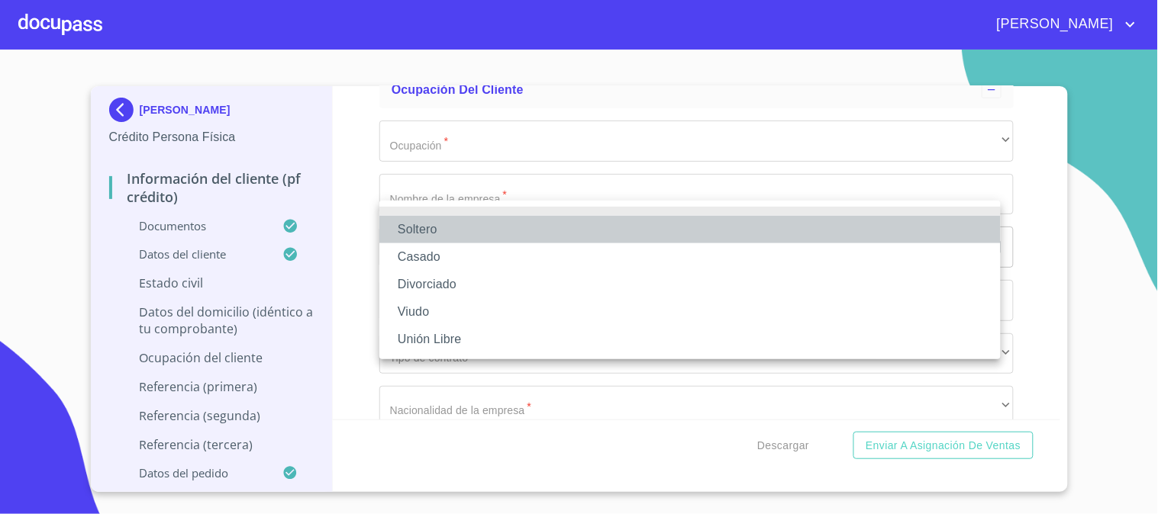
click at [466, 227] on li "Soltero" at bounding box center [689, 229] width 621 height 27
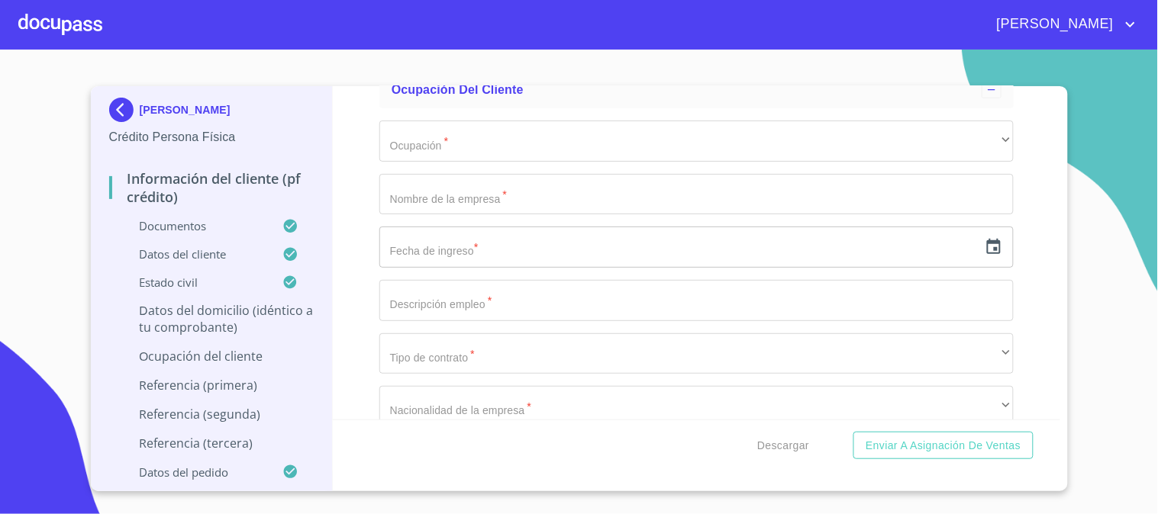
click at [351, 256] on div "Información del cliente (PF crédito) Documentos Documento de identificación.   …" at bounding box center [696, 253] width 727 height 334
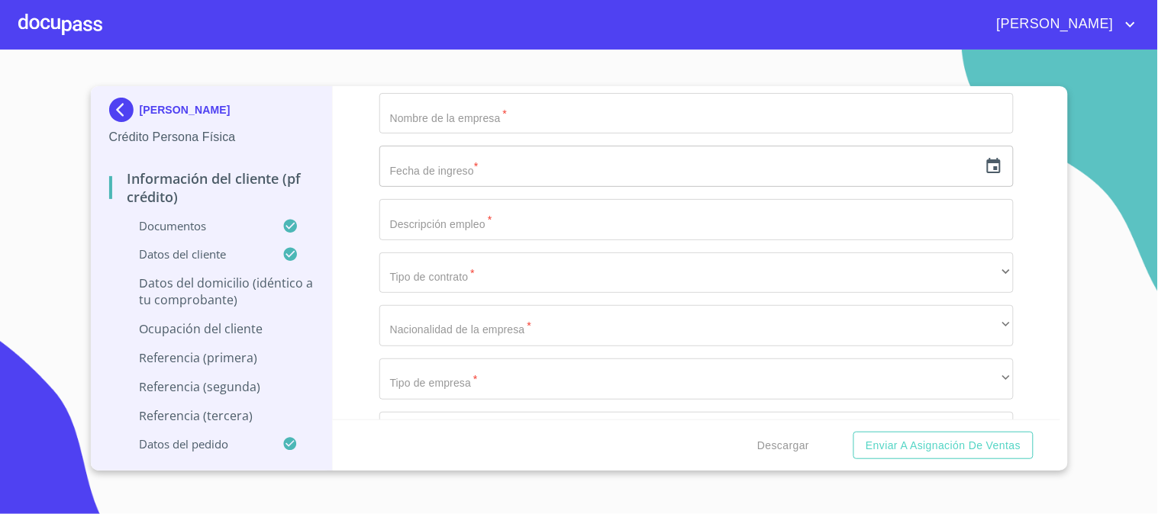
scroll to position [5044, 0]
type input "AVENIDA QUETZAL"
type input "2465"
type input "4"
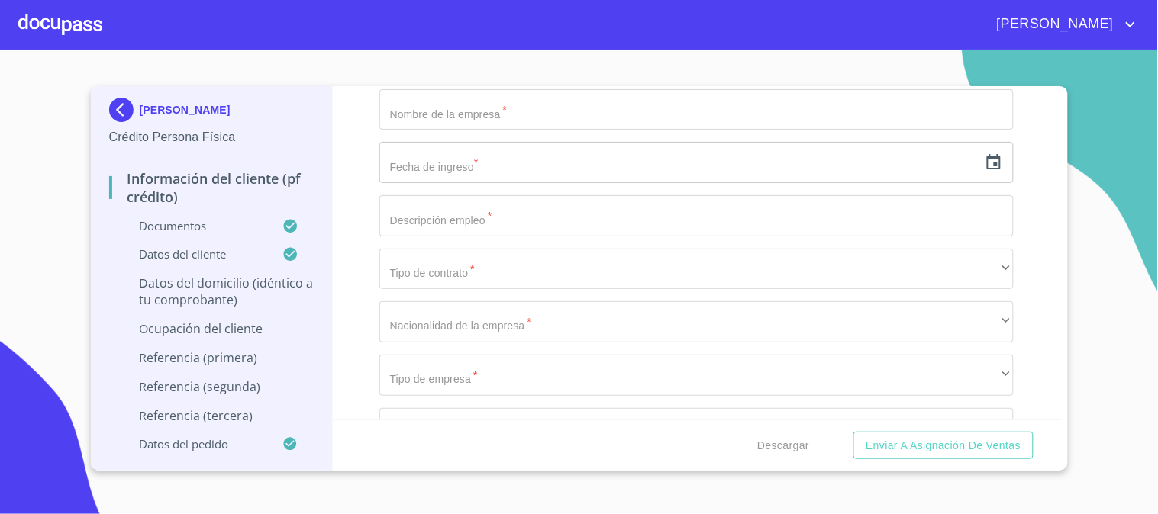
scroll to position [5053, 0]
type input "ZANATE Y AZULEJO"
type input "4"
type input "$1,000,000"
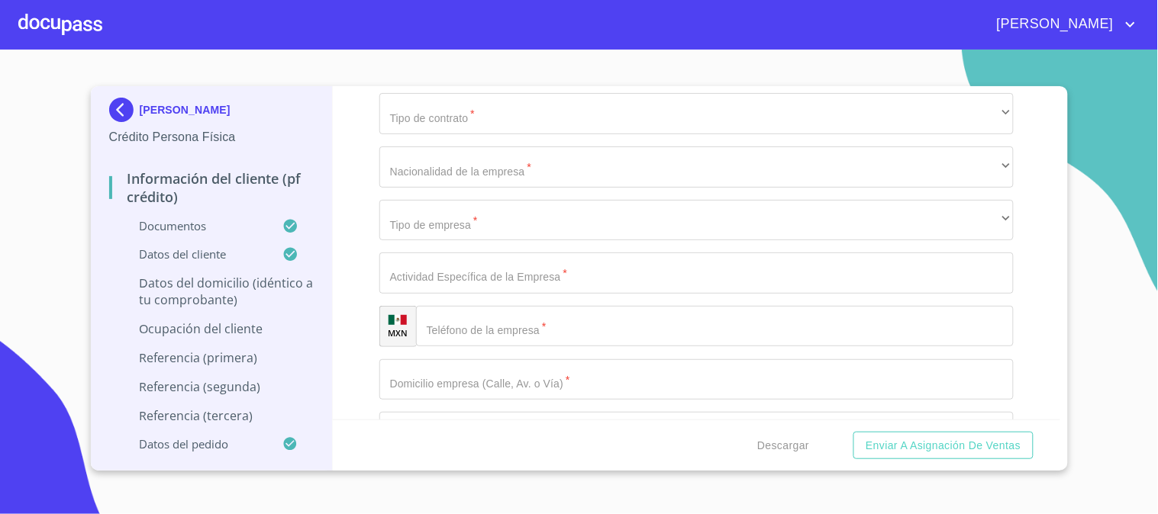
type input "Á"
type input "PARQUE DE LAS AVES"
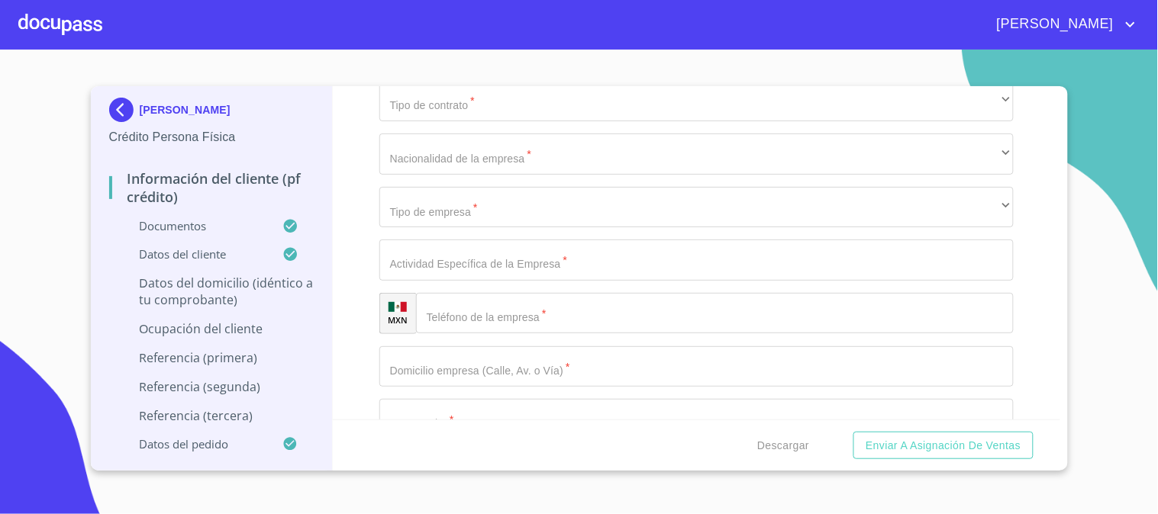
type input "[GEOGRAPHIC_DATA]"
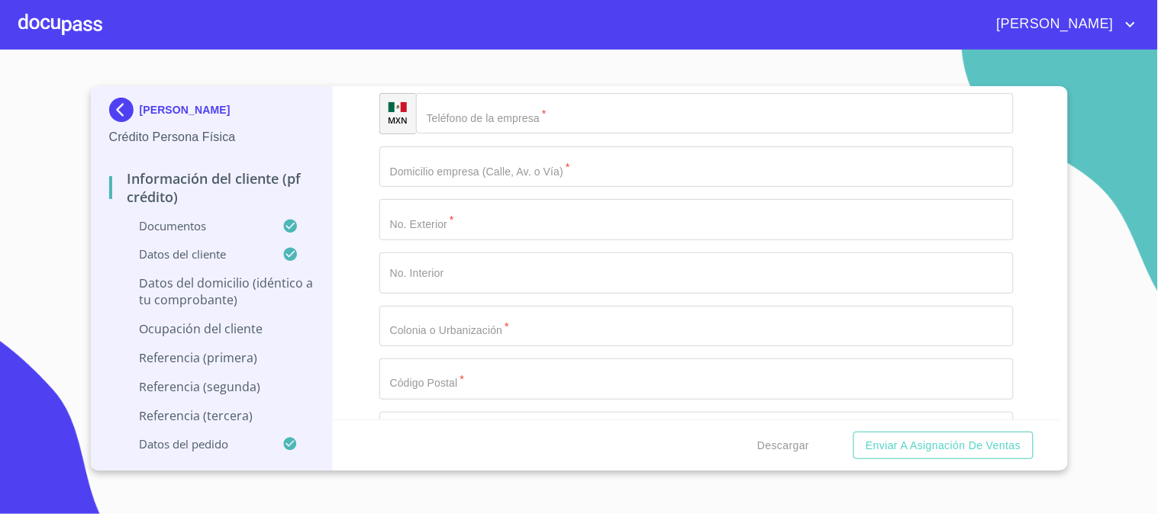
type input "ZAPOPAN"
type input "45220"
click at [356, 324] on div "Información del cliente (PF crédito) Documentos Documento de identificación.   …" at bounding box center [696, 253] width 727 height 334
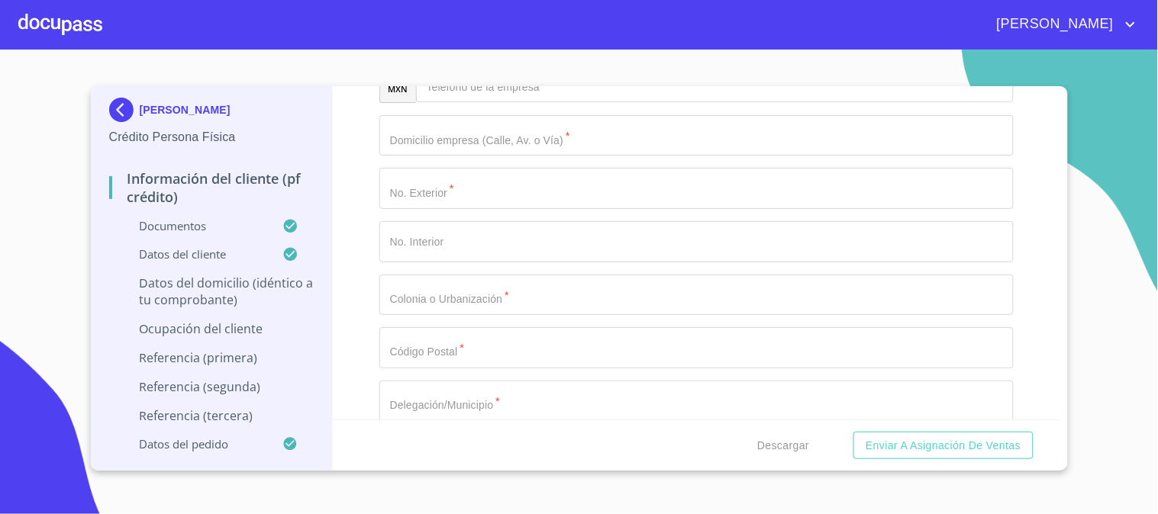
scroll to position [5550, 0]
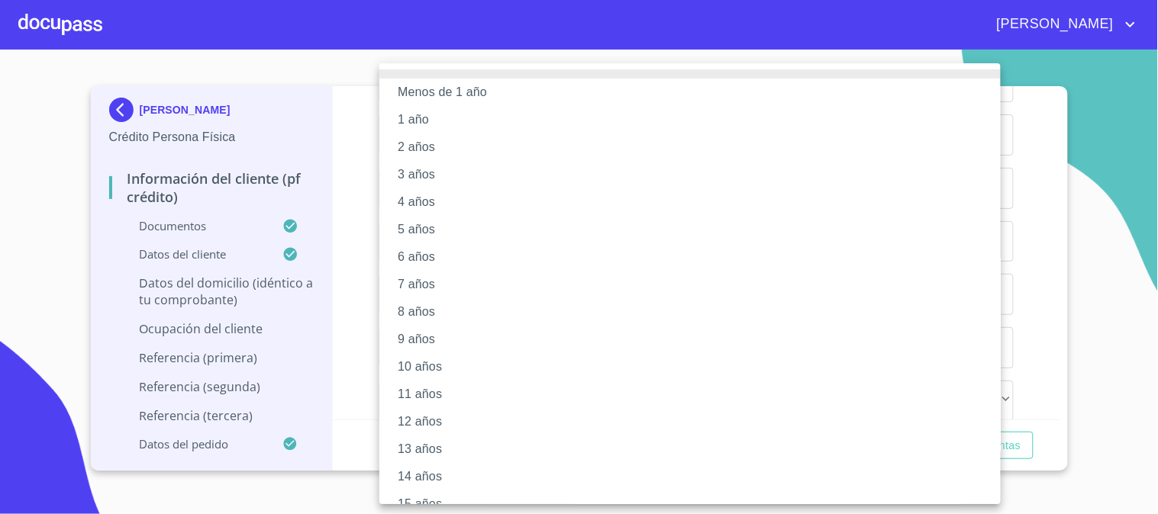
click at [439, 168] on li "3 años" at bounding box center [696, 174] width 634 height 27
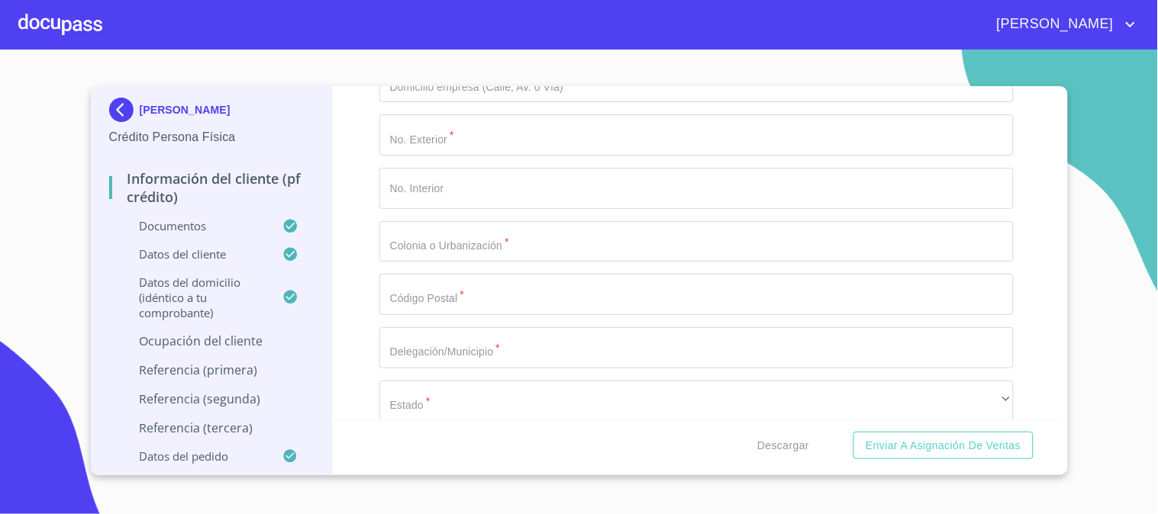
click at [355, 334] on div "Información del cliente (PF crédito) Documentos Documento de identificación.   …" at bounding box center [696, 253] width 727 height 334
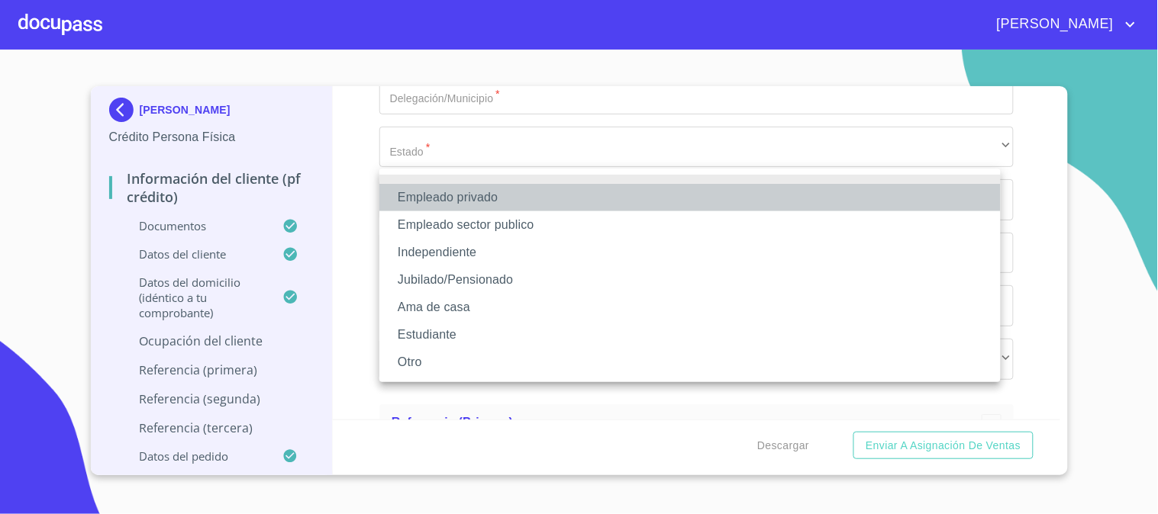
click at [434, 192] on li "Empleado privado" at bounding box center [689, 197] width 621 height 27
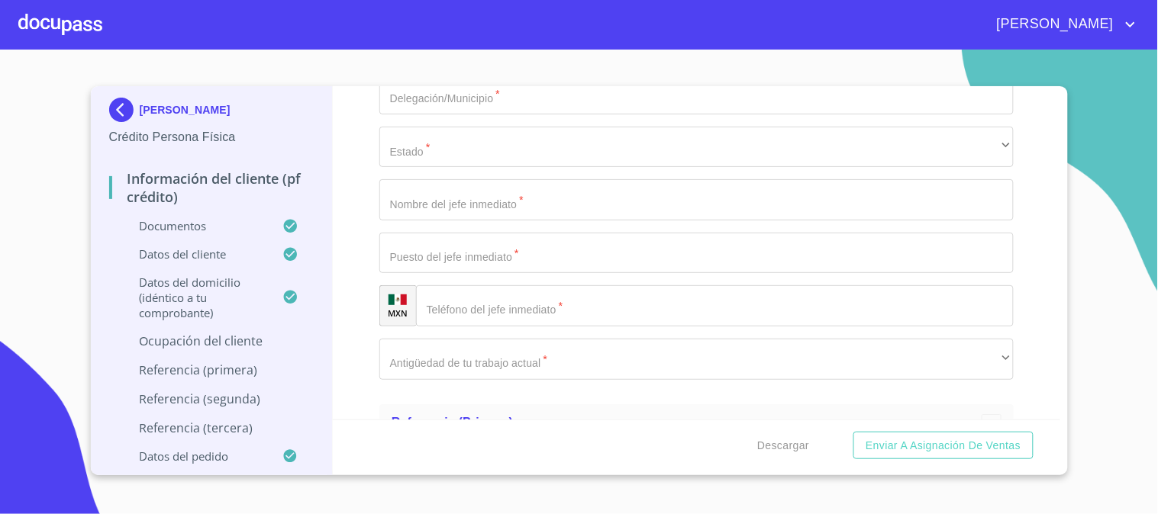
click at [355, 222] on div "Información del cliente (PF crédito) Documentos Documento de identificación.   …" at bounding box center [696, 253] width 727 height 334
type input "Z"
type input "XANALAB SA DE CV"
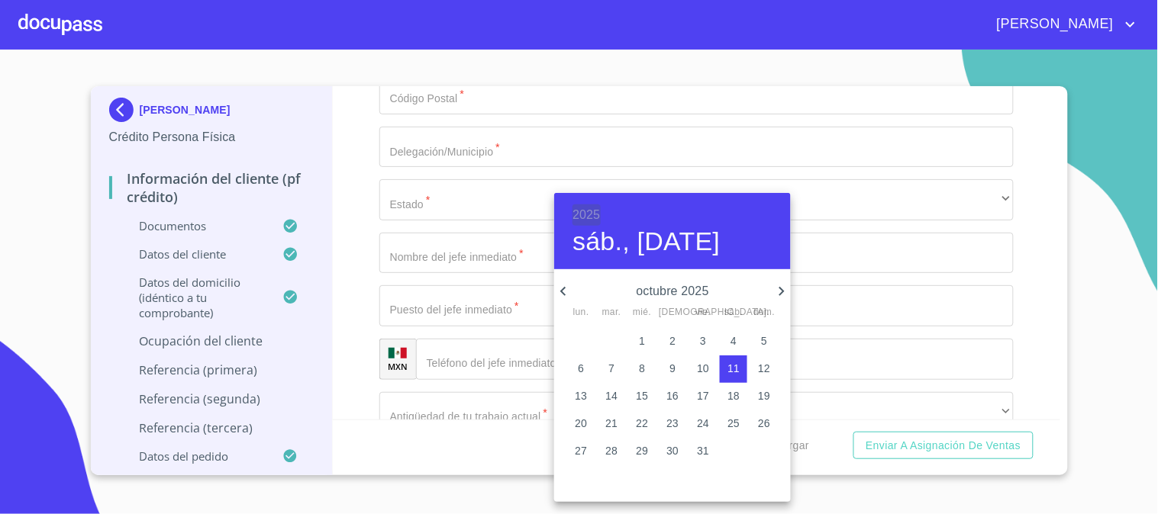
click at [572, 216] on h6 "2025" at bounding box center [585, 215] width 27 height 21
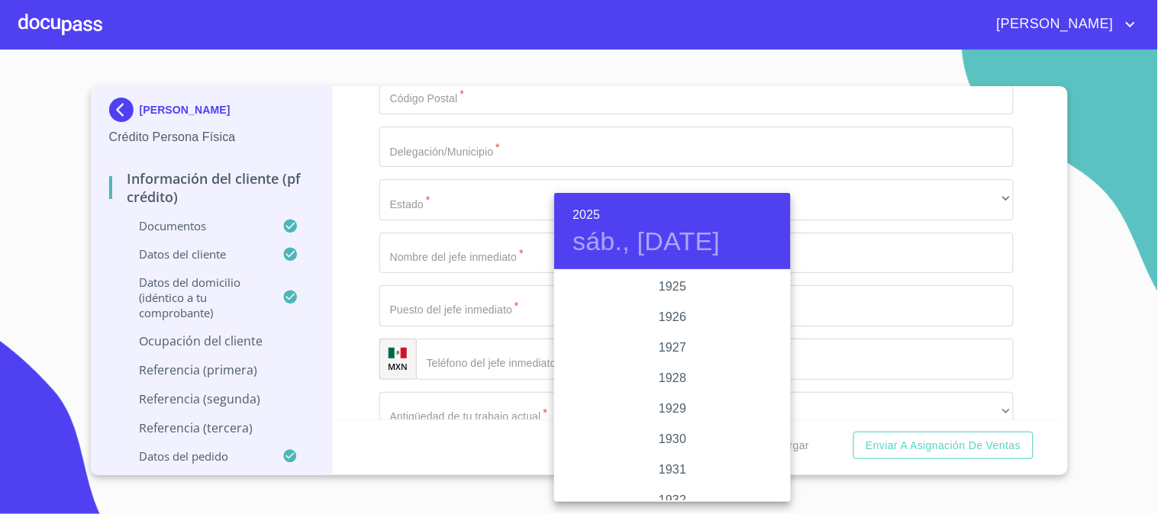
scroll to position [2962, 0]
click at [669, 319] on div "2023" at bounding box center [672, 317] width 237 height 31
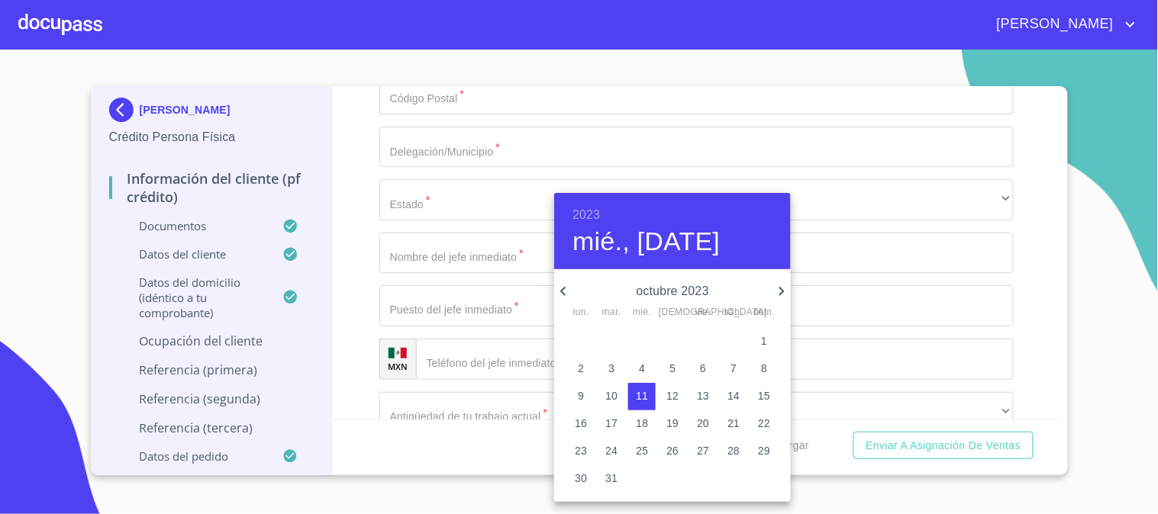
click at [565, 293] on icon "button" at bounding box center [562, 291] width 5 height 9
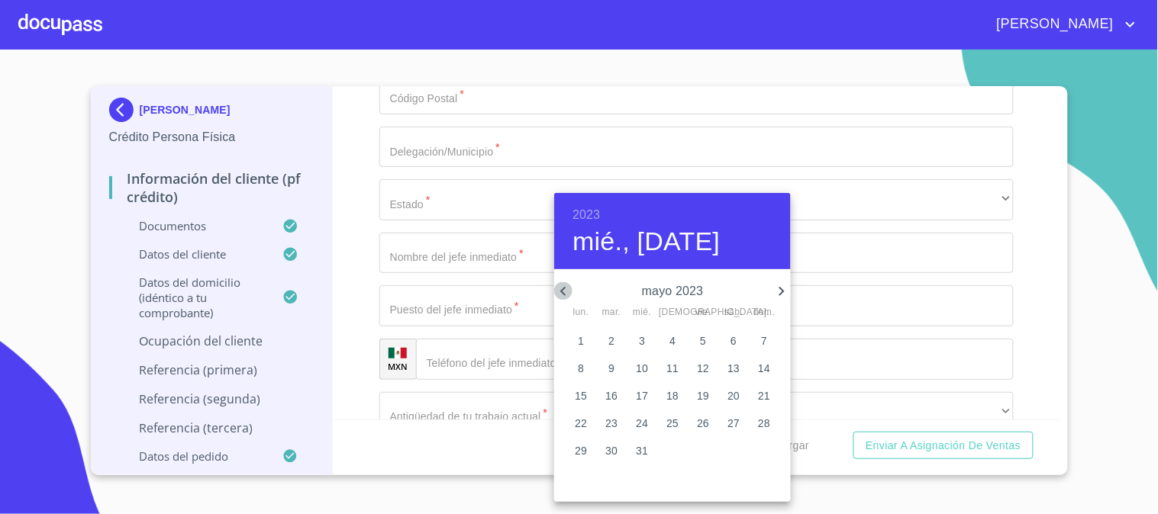
click at [565, 293] on icon "button" at bounding box center [562, 291] width 5 height 9
click at [563, 293] on icon "button" at bounding box center [562, 291] width 5 height 9
click at [643, 338] on p "1" at bounding box center [642, 341] width 6 height 15
type input "1 de feb. de 2023"
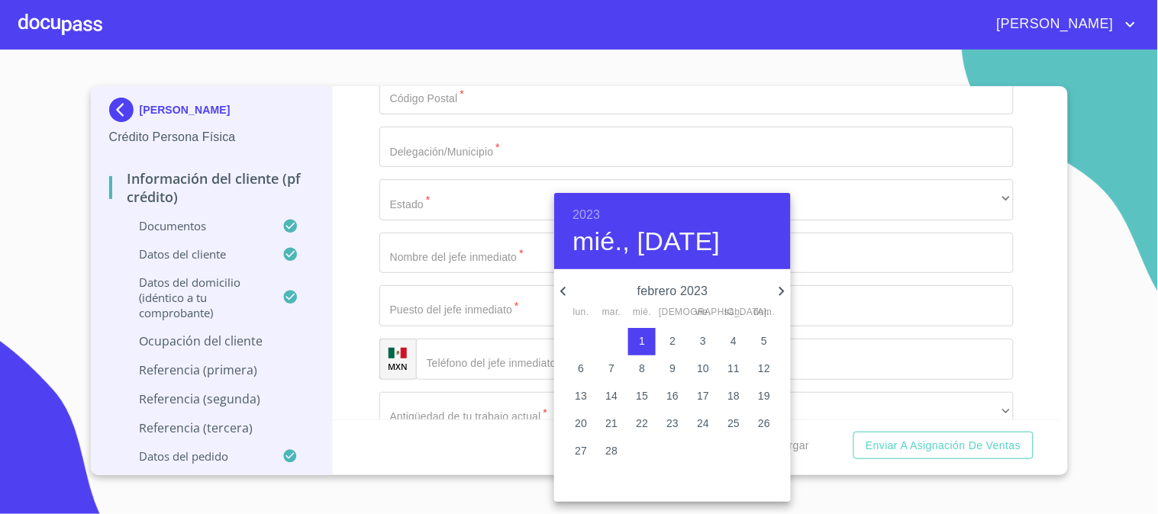
click at [355, 304] on div at bounding box center [579, 257] width 1158 height 514
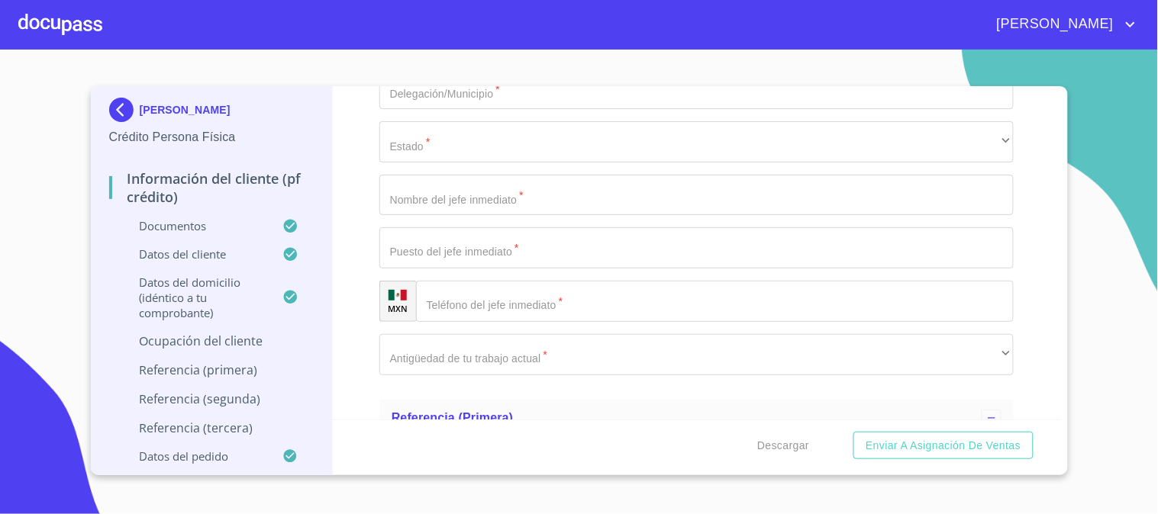
scroll to position [5889, 0]
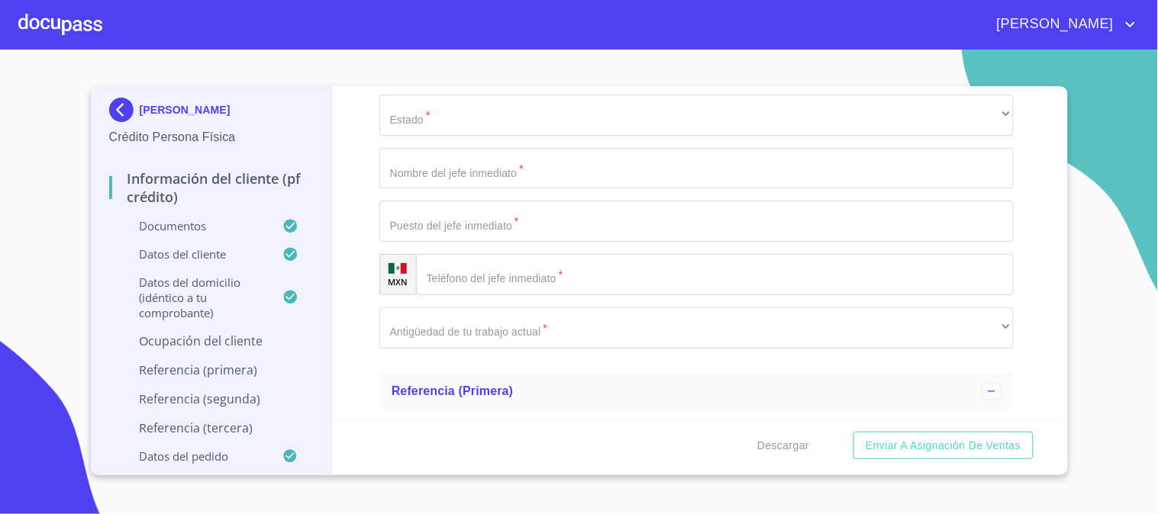
type input "EJECUTIVA"
click at [355, 278] on div "Información del cliente (PF crédito) Documentos Documento de identificación.   …" at bounding box center [696, 253] width 727 height 334
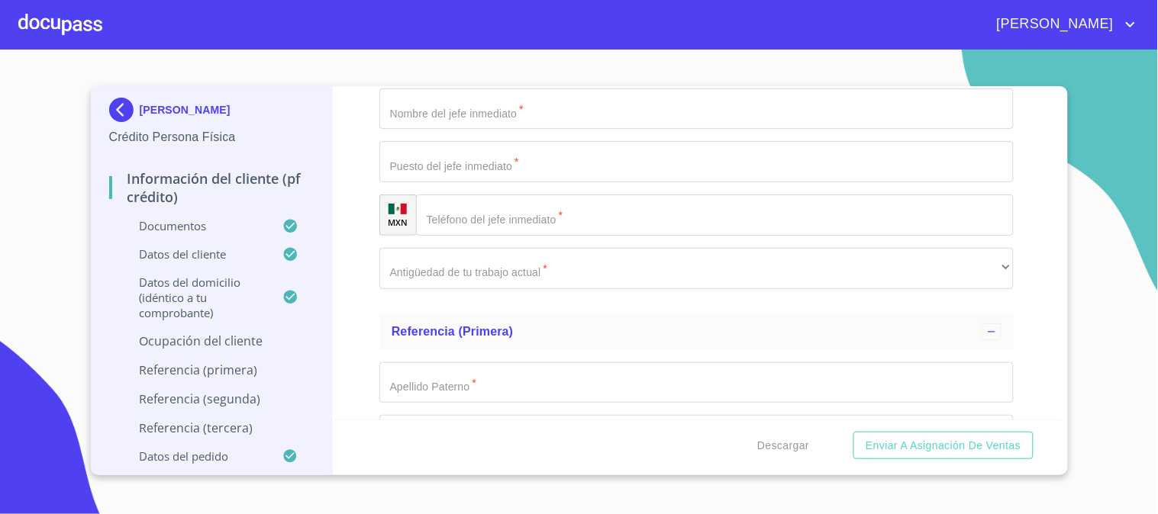
scroll to position [5974, 0]
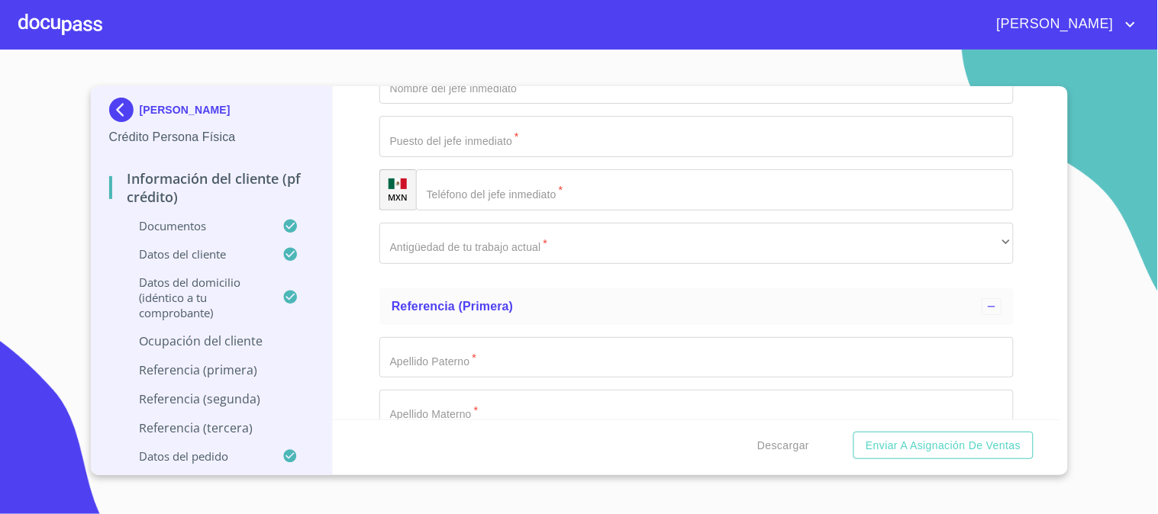
type input "25000"
click at [347, 298] on div "Información del cliente (PF crédito) Documentos Documento de identificación.   …" at bounding box center [696, 253] width 727 height 334
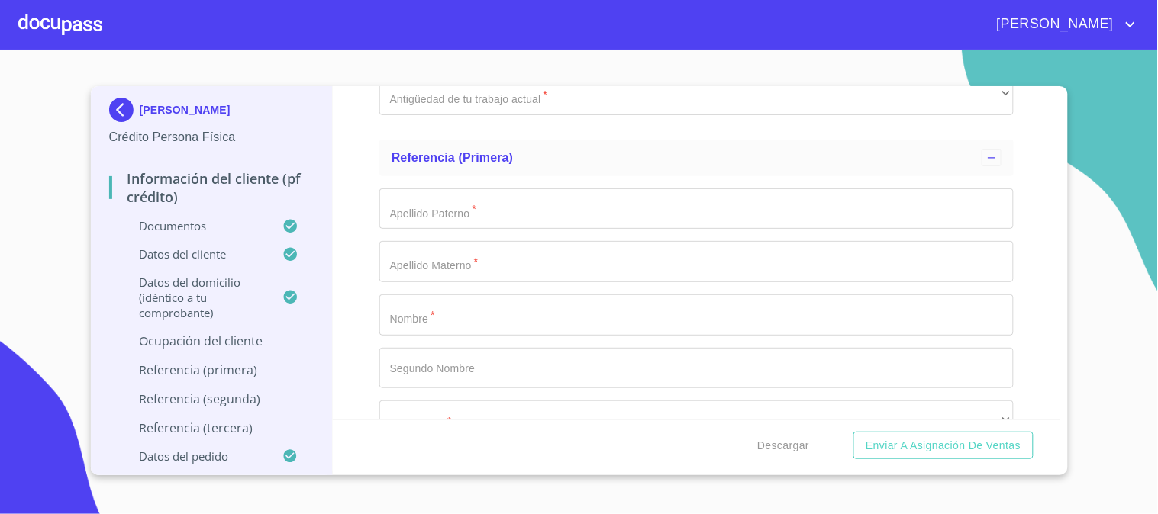
scroll to position [6143, 0]
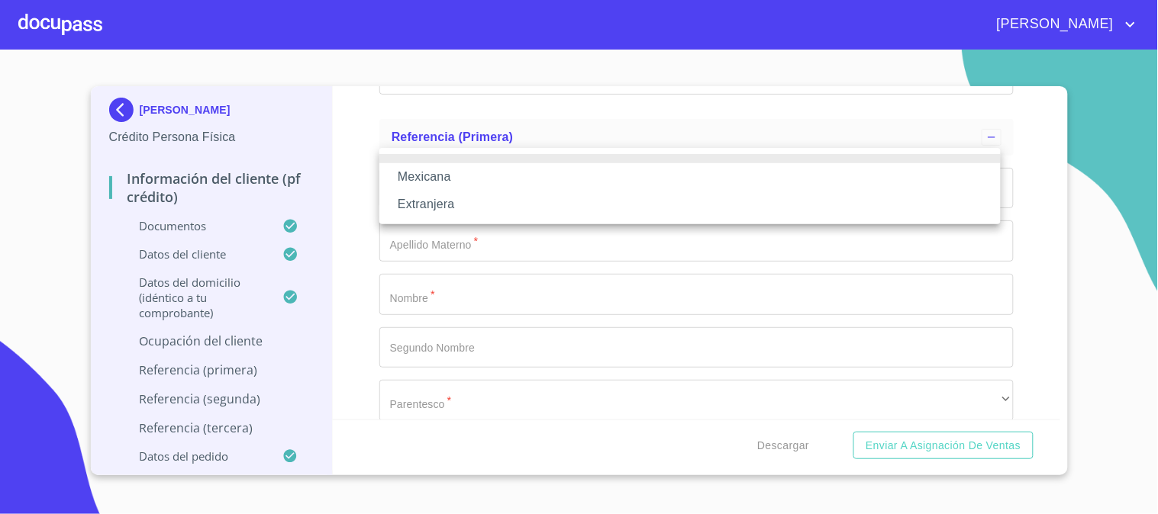
click at [434, 181] on li "Mexicana" at bounding box center [689, 176] width 621 height 27
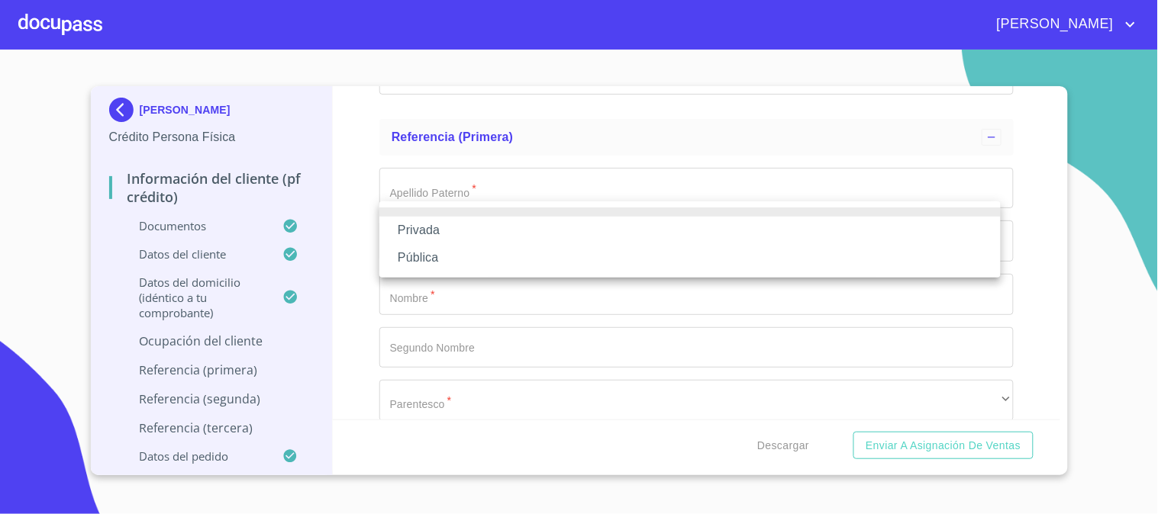
click at [400, 223] on li "Privada" at bounding box center [689, 230] width 621 height 27
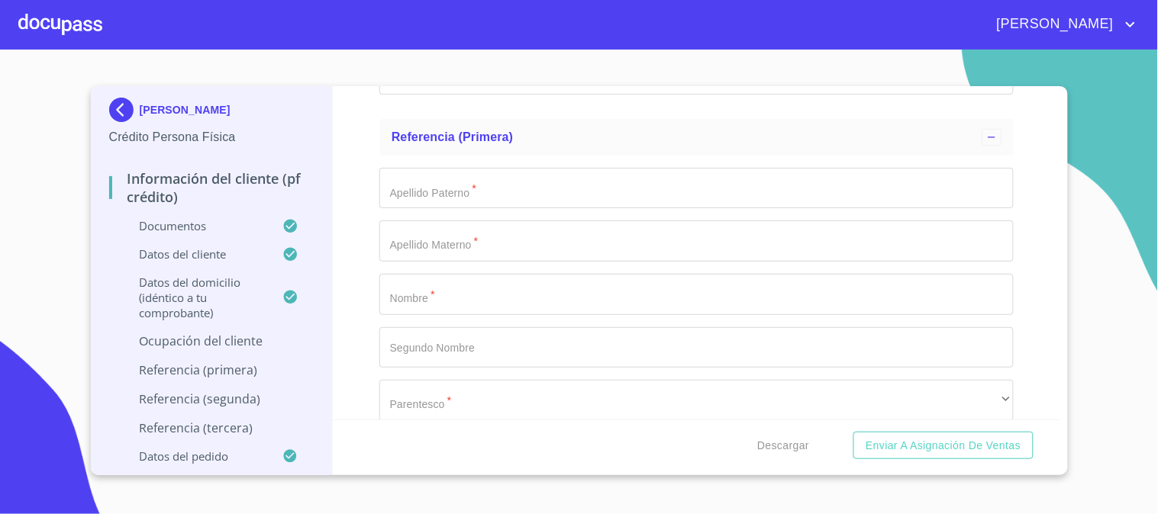
click at [354, 239] on div "Información del cliente (PF crédito) Documentos Documento de identificación.   …" at bounding box center [696, 253] width 727 height 334
type input "VENTA DE SUPLEMENTOS"
click at [316, 276] on div "[PERSON_NAME] Crédito Persona Física Información del cliente (PF crédito) Docum…" at bounding box center [212, 280] width 243 height 389
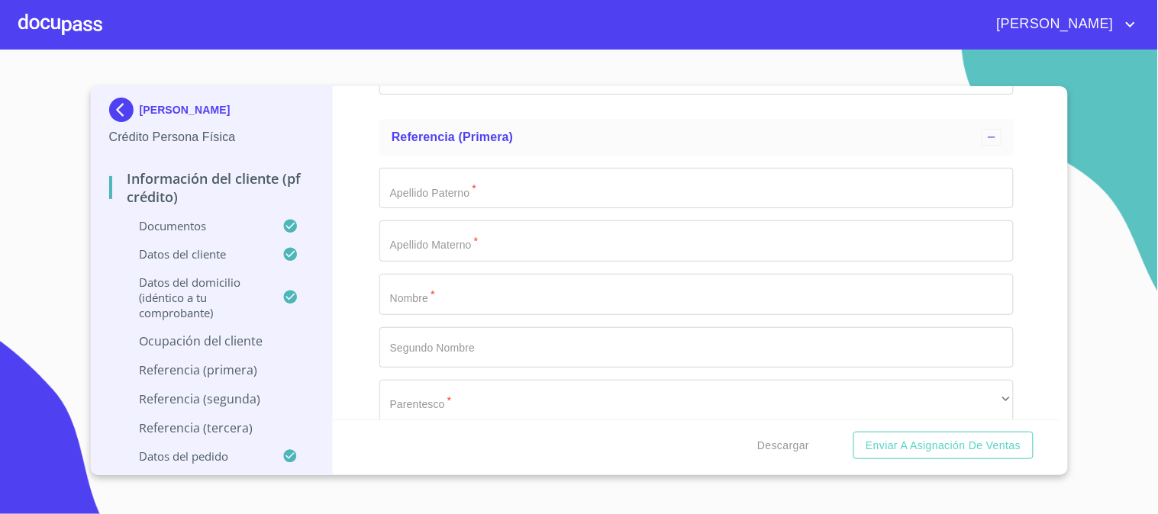
paste input "[PHONE_NUMBER]"
type input "[PHONE_NUMBER]"
click at [367, 340] on div "Información del cliente (PF crédito) Documentos Documento de identificación.   …" at bounding box center [696, 253] width 727 height 334
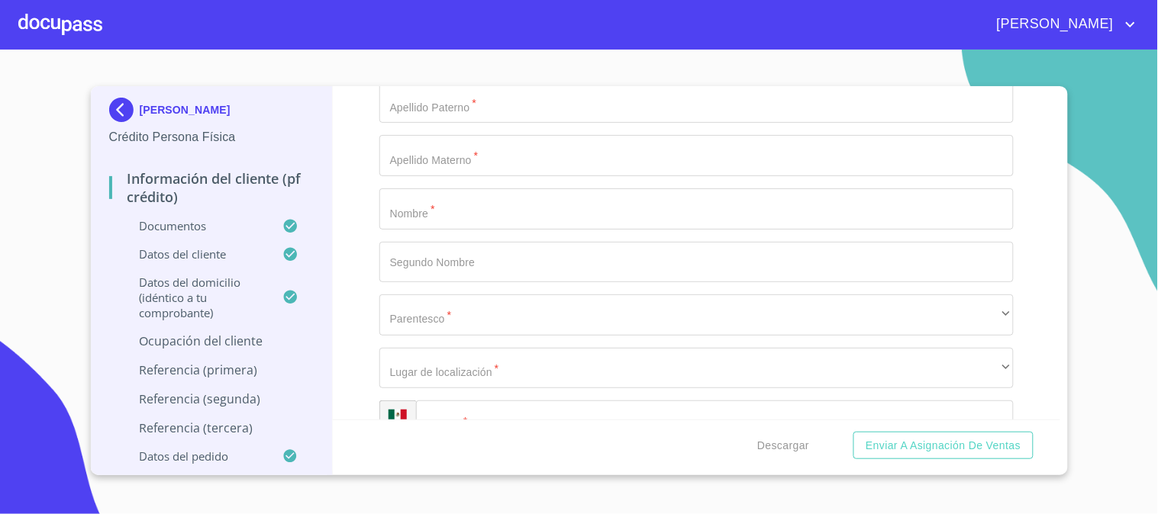
scroll to position [6313, 0]
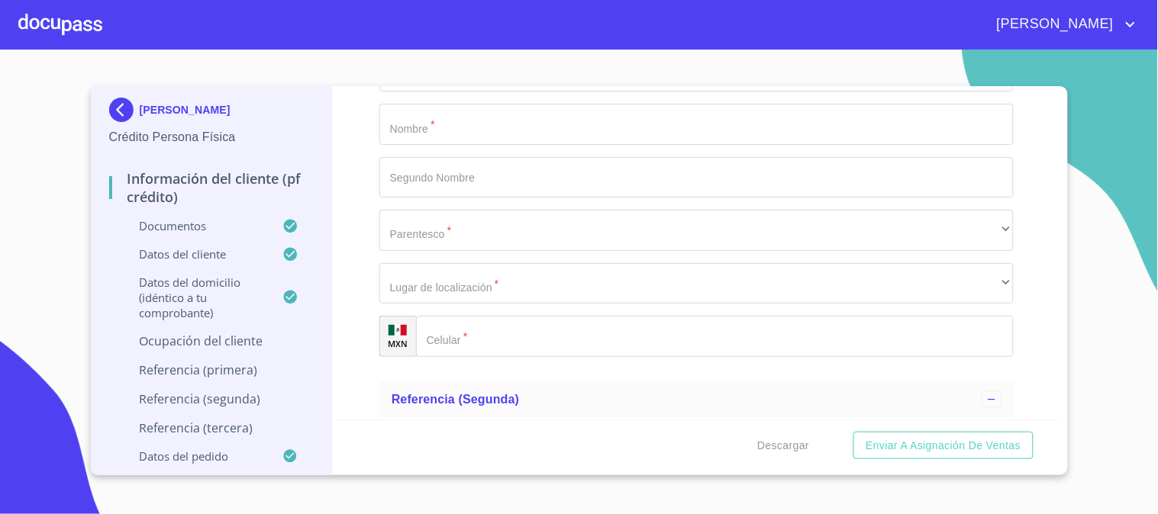
type input "AV [GEOGRAPHIC_DATA]"
type input "1300"
type input "1"
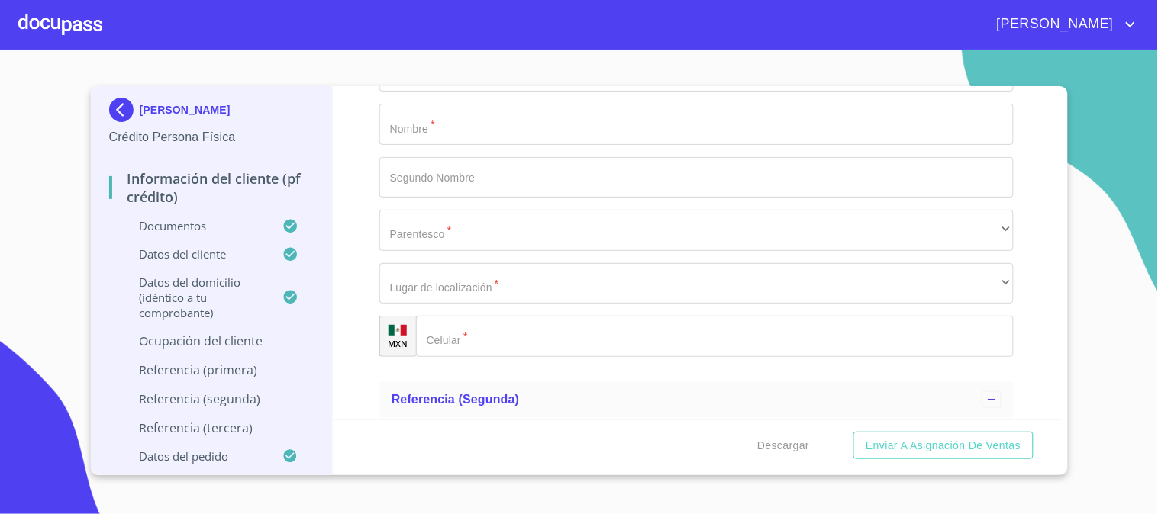
type input "[GEOGRAPHIC_DATA] TESISTAN"
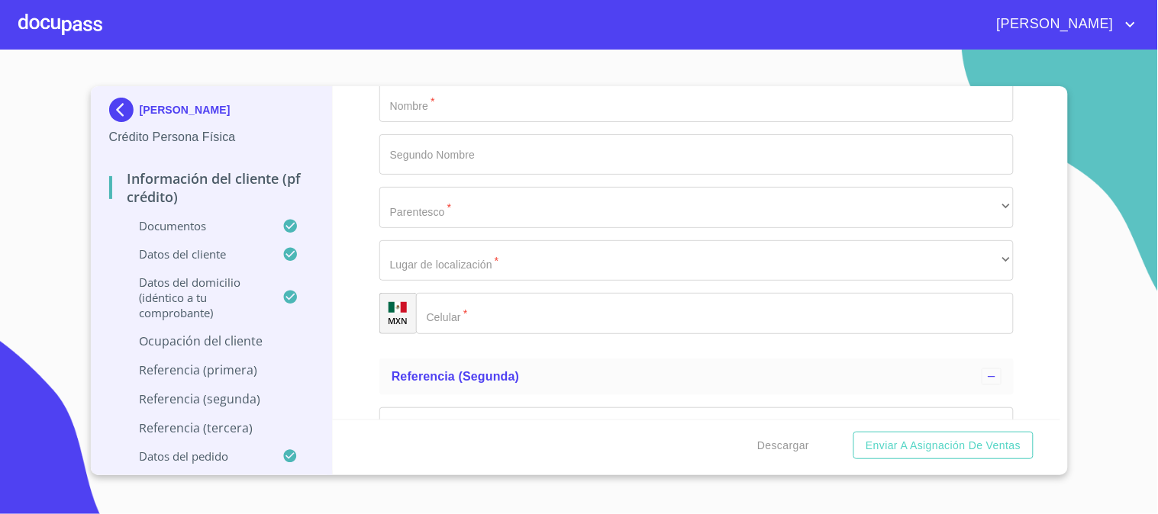
type input "45200"
click at [334, 179] on div "Información del cliente (PF crédito) Documentos Documento de identificación.   …" at bounding box center [696, 253] width 727 height 334
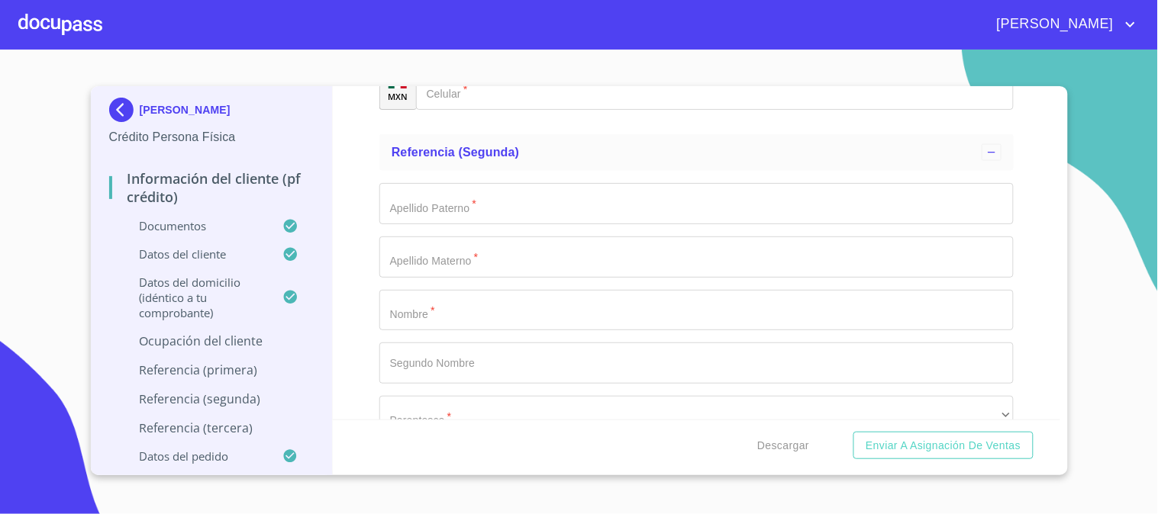
scroll to position [6590, 0]
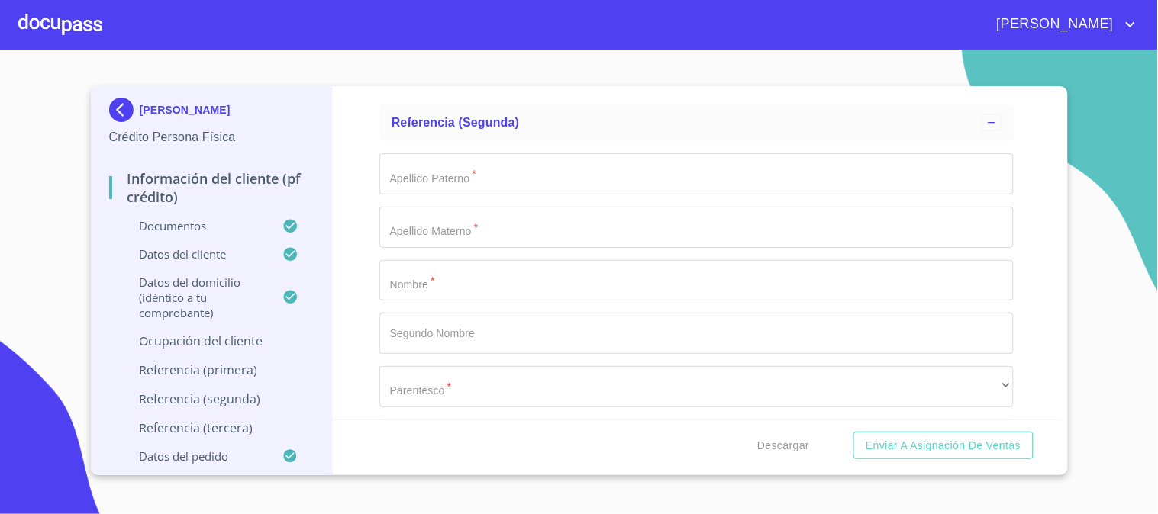
type input "ZAPOPAN"
